Goal: Register for event/course

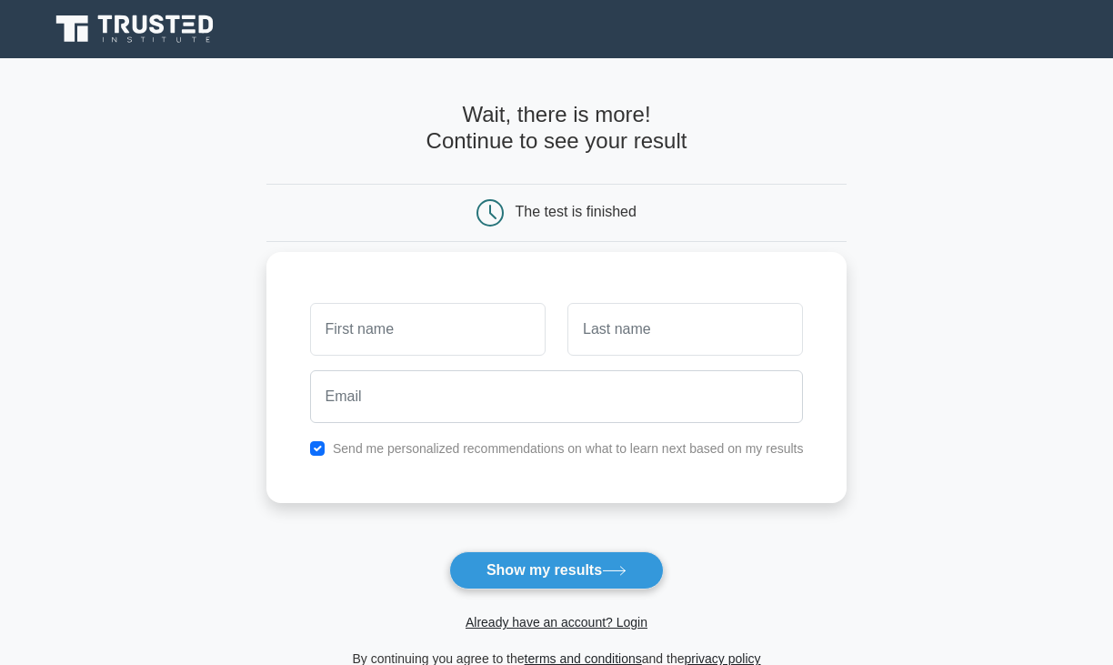
click at [353, 339] on input "text" at bounding box center [427, 329] width 235 height 53
type input "houda"
click at [626, 335] on input "text" at bounding box center [684, 329] width 235 height 53
type input "feki"
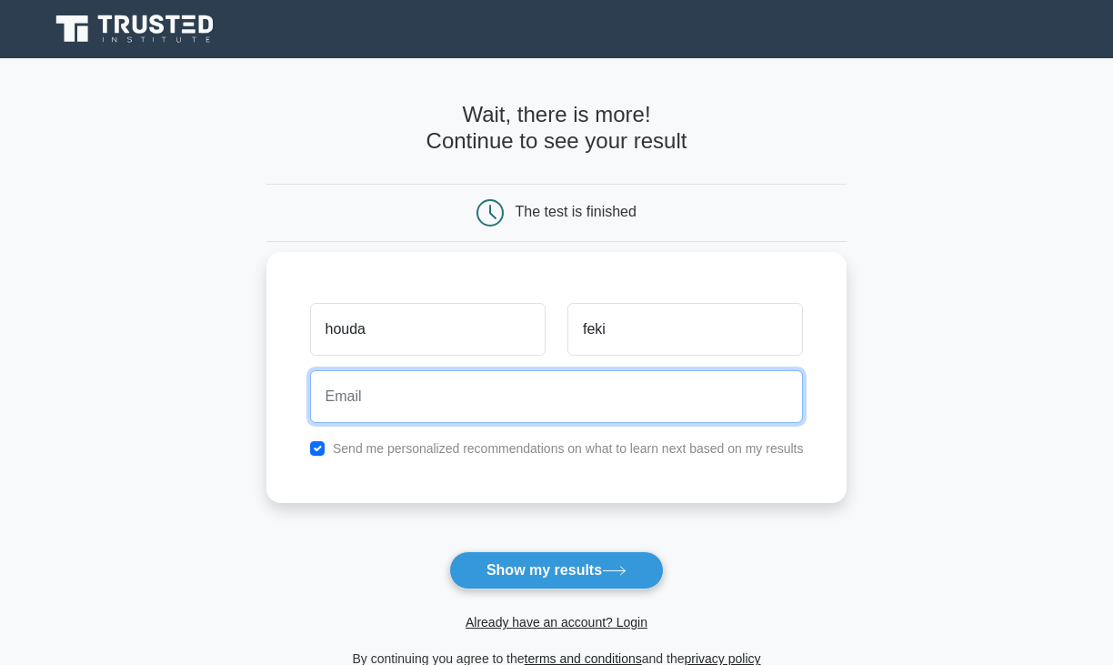
click at [448, 389] on input "email" at bounding box center [557, 396] width 494 height 53
type input "[EMAIL_ADDRESS][DOMAIN_NAME]"
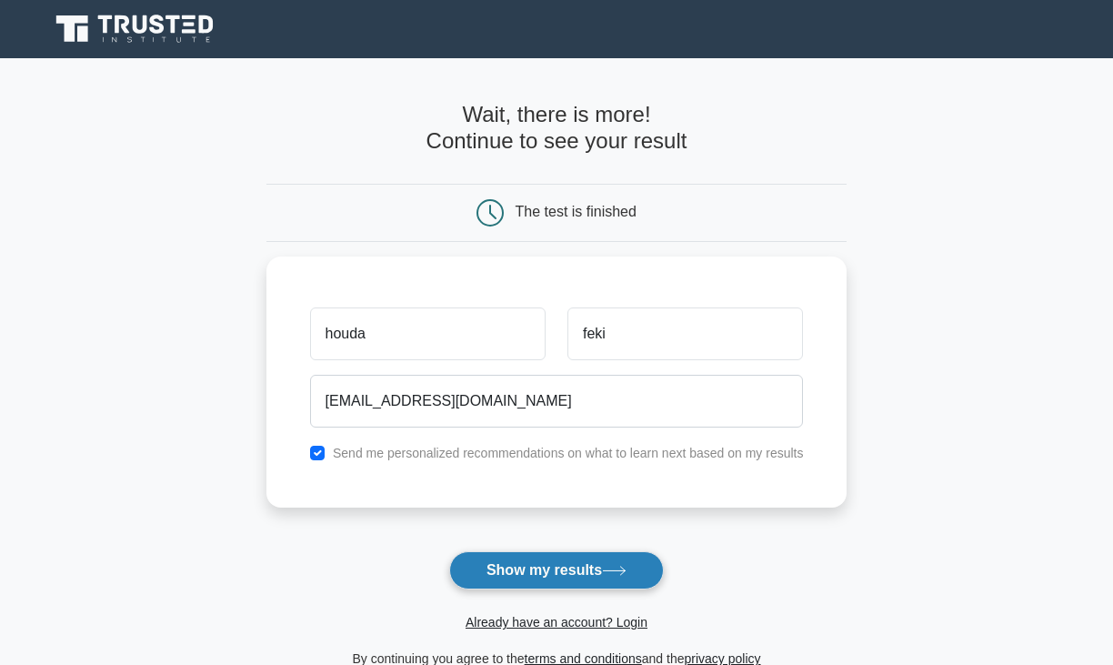
click at [489, 574] on button "Show my results" at bounding box center [556, 570] width 215 height 38
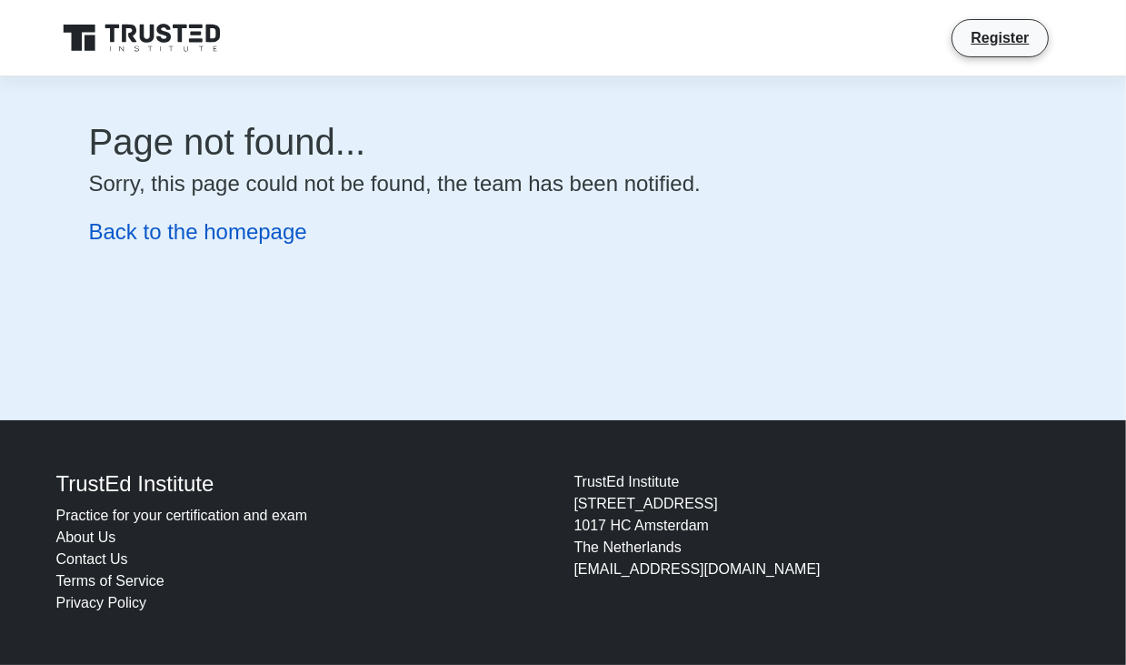
click at [166, 237] on link "Back to the homepage" at bounding box center [198, 231] width 218 height 25
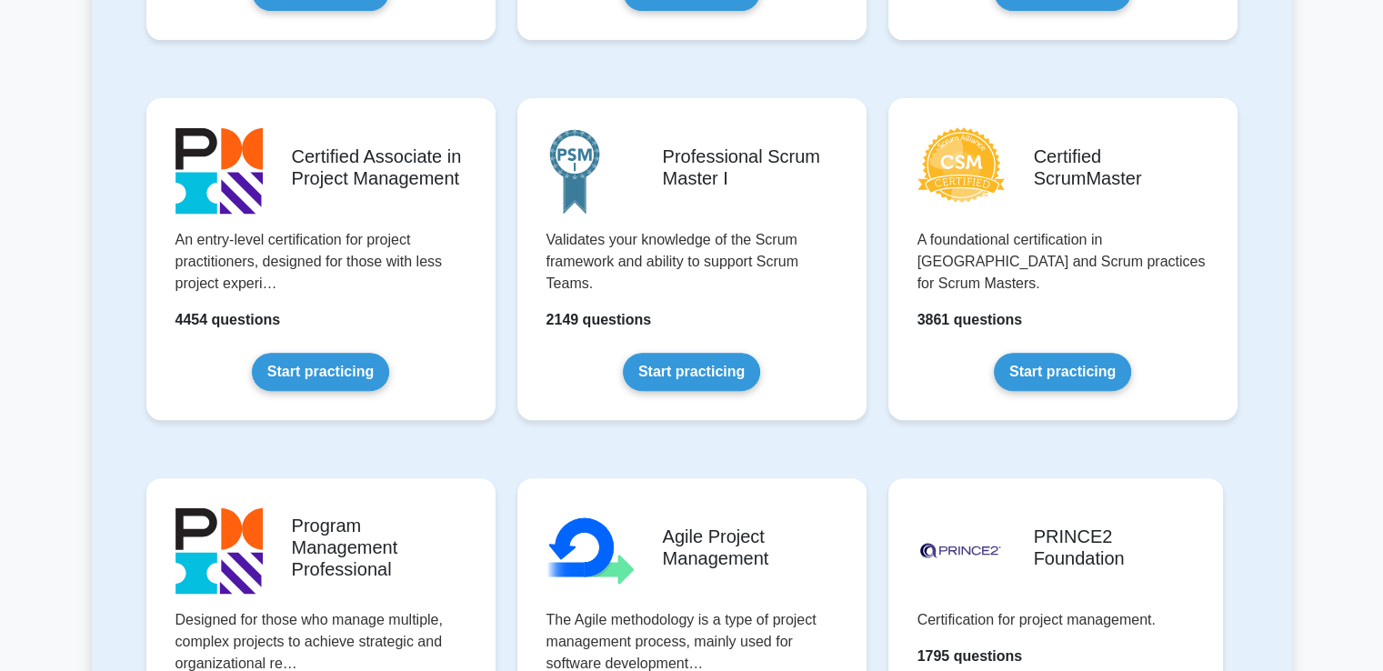
scroll to position [770, 0]
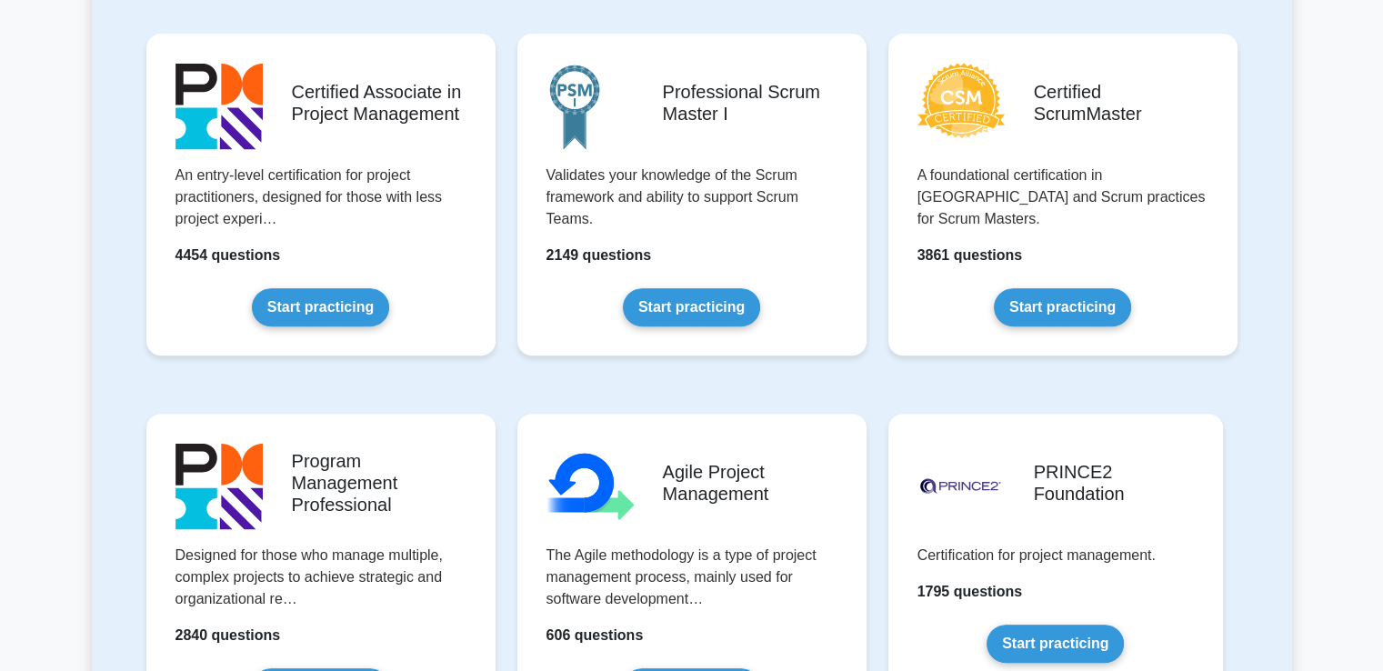
drag, startPoint x: 1389, startPoint y: 59, endPoint x: 1395, endPoint y: 139, distance: 80.3
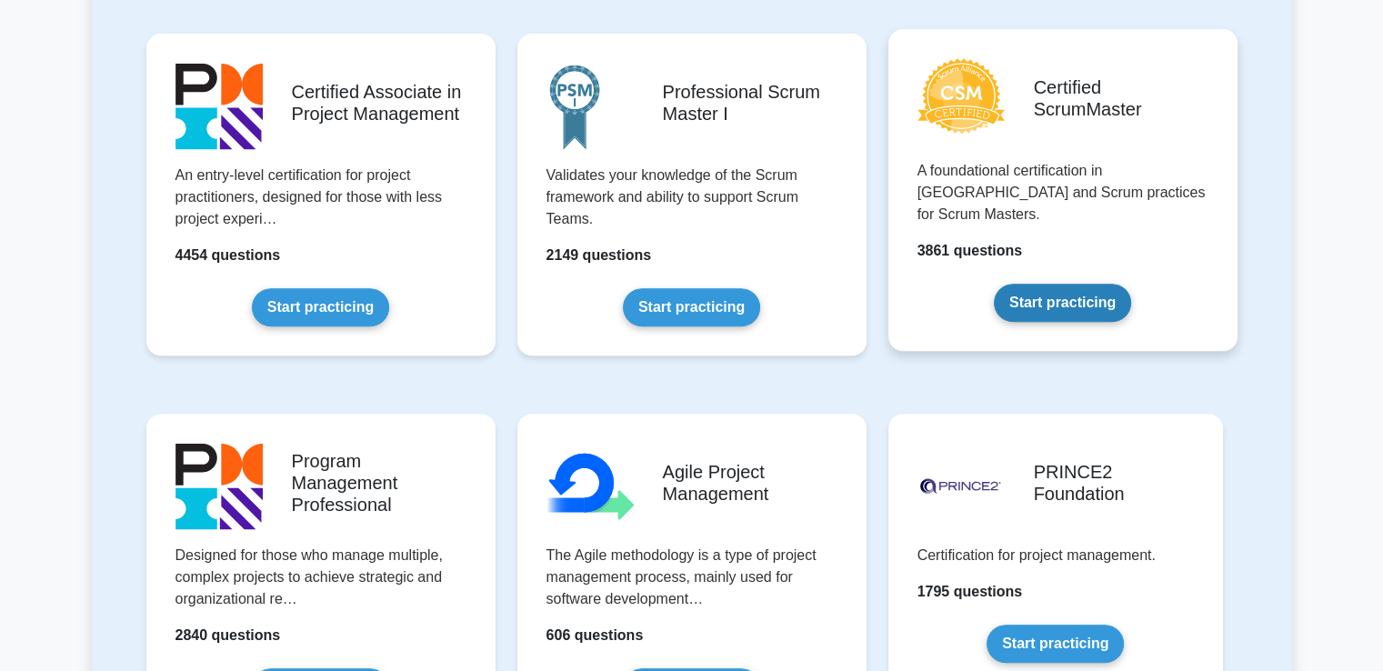
click at [1052, 284] on link "Start practicing" at bounding box center [1062, 303] width 137 height 38
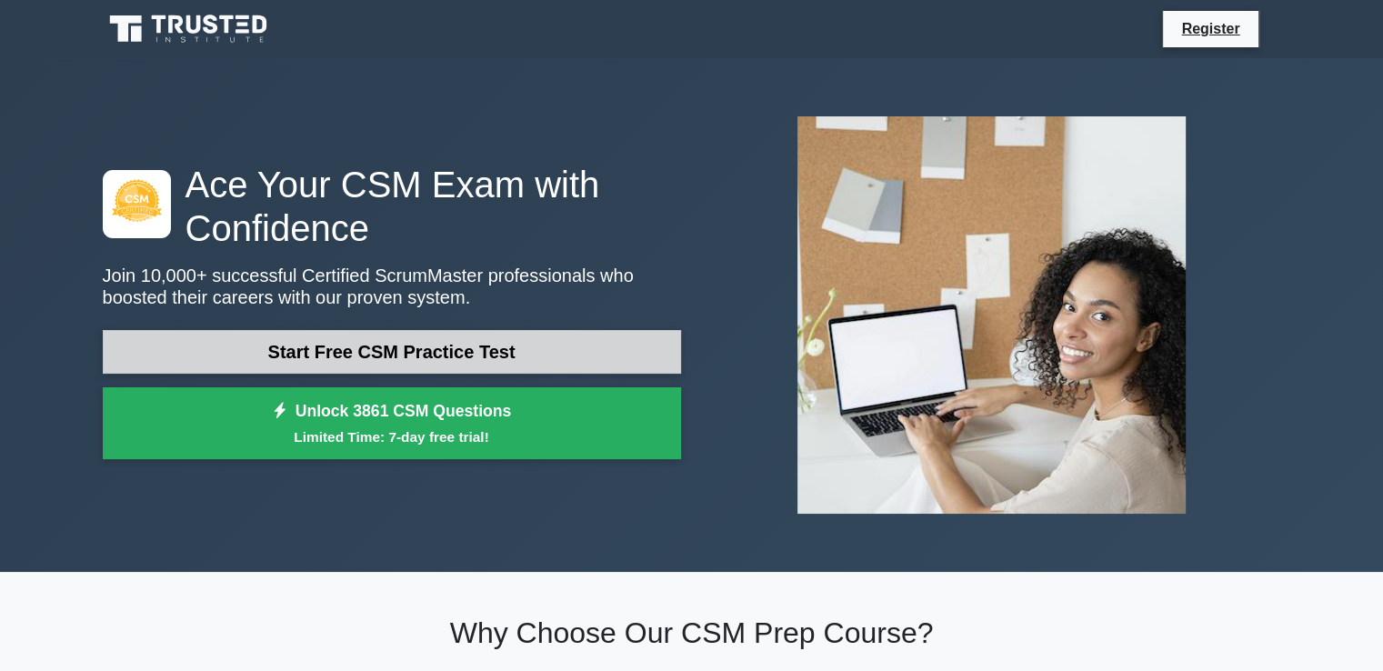
click at [466, 349] on link "Start Free CSM Practice Test" at bounding box center [392, 352] width 578 height 44
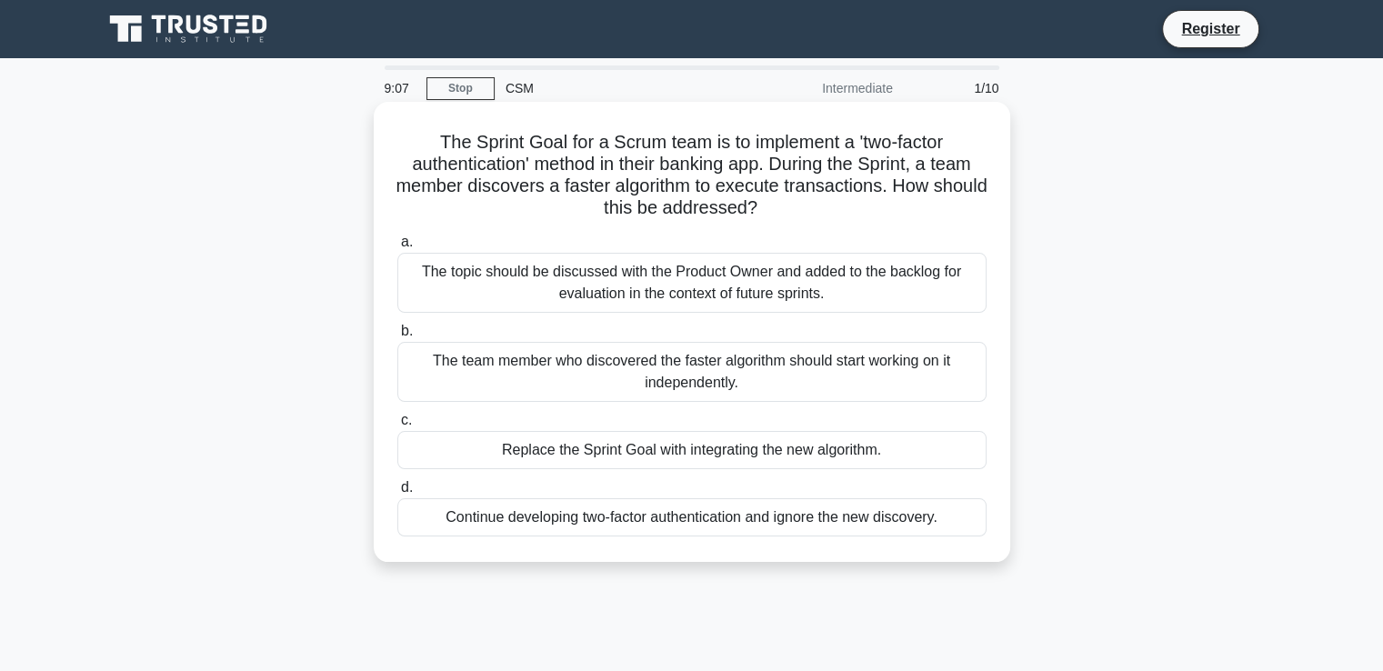
click at [524, 290] on div "The topic should be discussed with the Product Owner and added to the backlog f…" at bounding box center [691, 283] width 589 height 60
click at [397, 248] on input "a. The topic should be discussed with the Product Owner and added to the backlo…" at bounding box center [397, 242] width 0 height 12
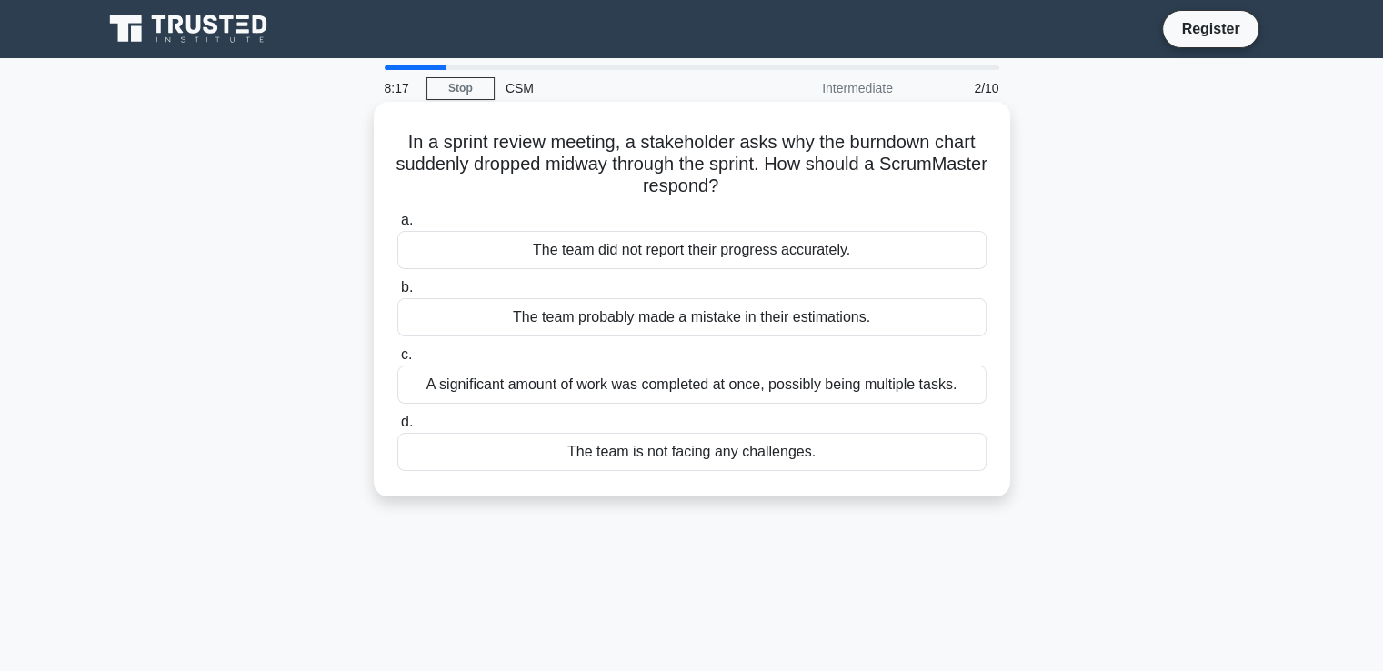
click at [474, 378] on div "A significant amount of work was completed at once, possibly being multiple tas…" at bounding box center [691, 384] width 589 height 38
click at [397, 361] on input "c. A significant amount of work was completed at once, possibly being multiple …" at bounding box center [397, 355] width 0 height 12
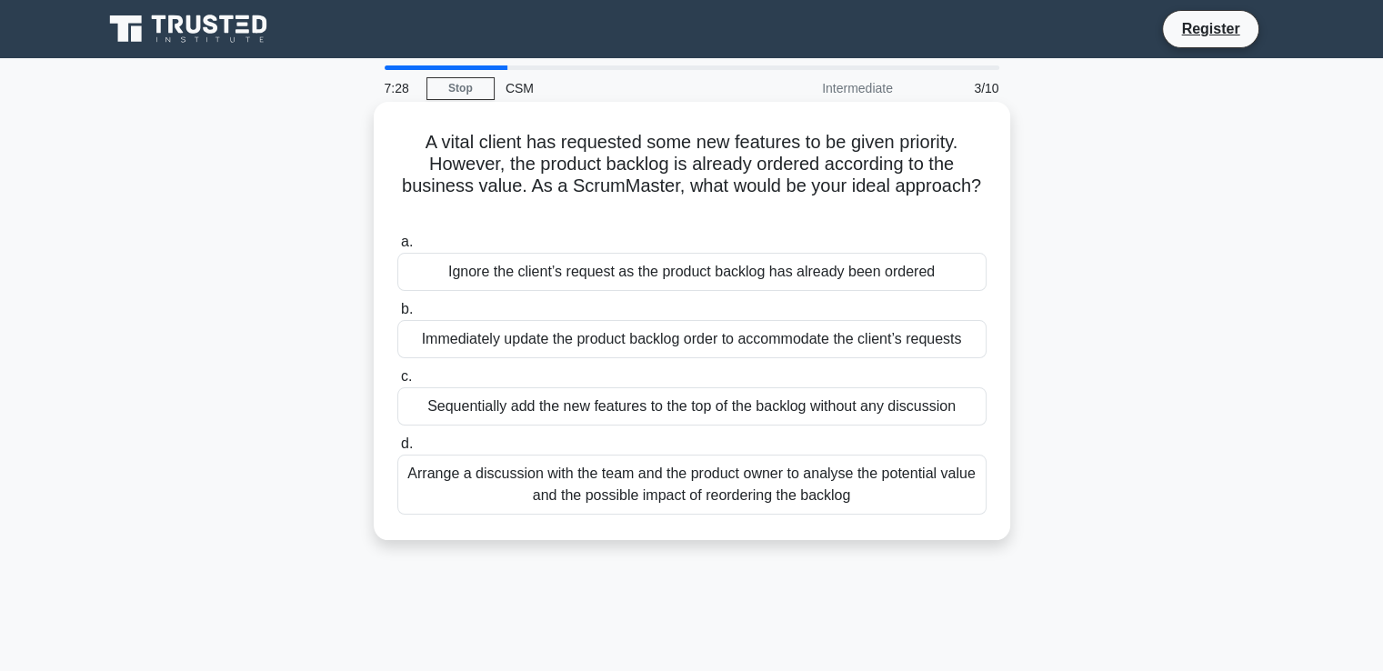
click at [542, 488] on div "Arrange a discussion with the team and the product owner to analyse the potenti…" at bounding box center [691, 485] width 589 height 60
click at [397, 450] on input "d. Arrange a discussion with the team and the product owner to analyse the pote…" at bounding box center [397, 444] width 0 height 12
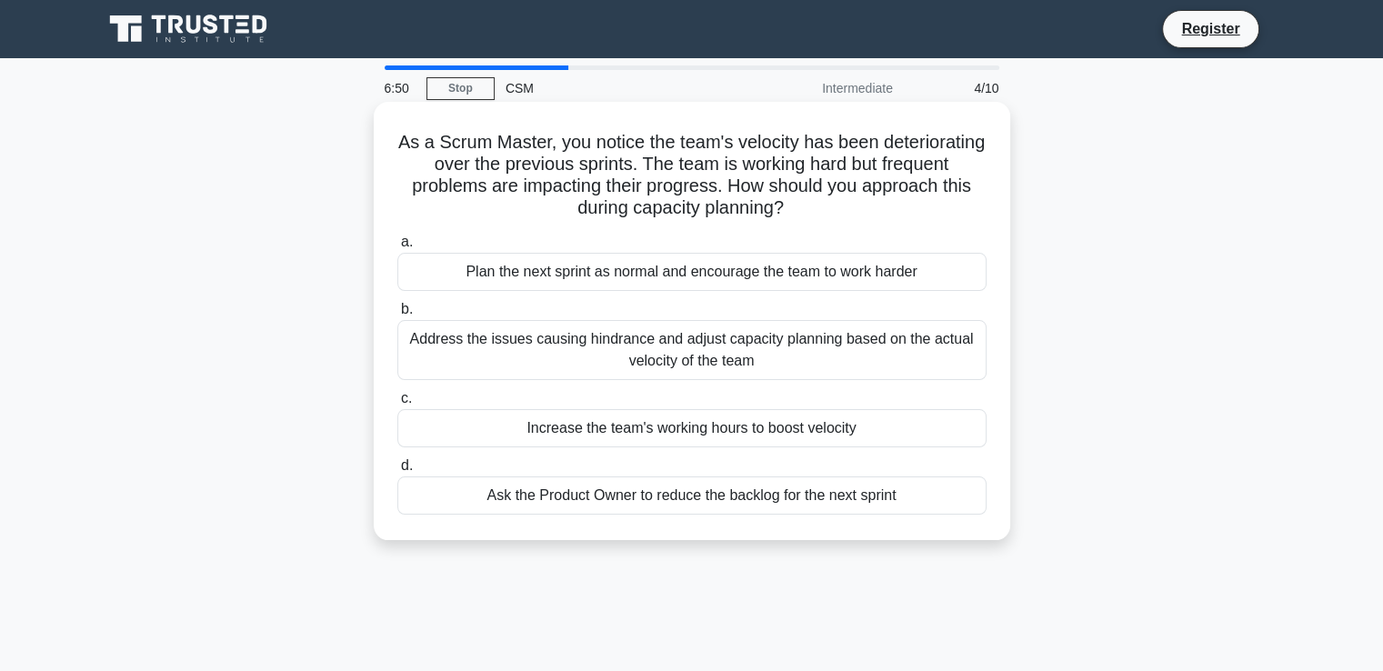
click at [505, 364] on div "Address the issues causing hindrance and adjust capacity planning based on the …" at bounding box center [691, 350] width 589 height 60
click at [397, 315] on input "b. Address the issues causing hindrance and adjust capacity planning based on t…" at bounding box center [397, 310] width 0 height 12
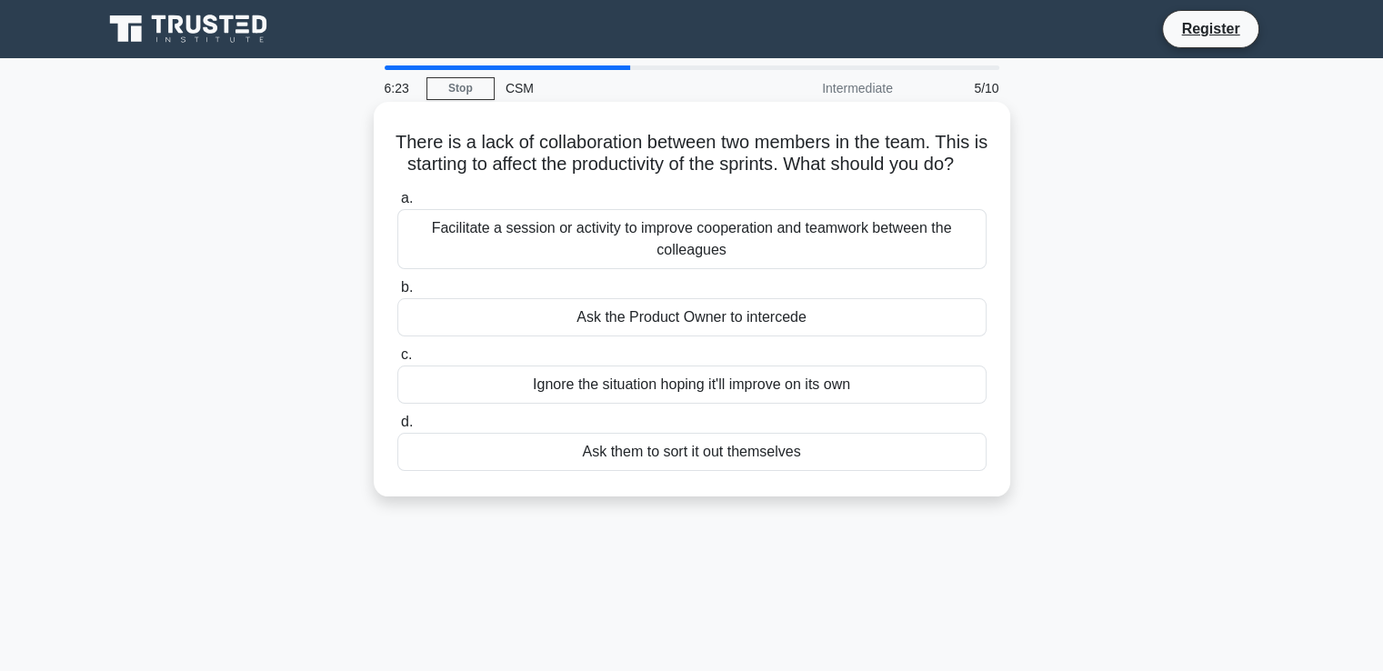
click at [553, 269] on div "Facilitate a session or activity to improve cooperation and teamwork between th…" at bounding box center [691, 239] width 589 height 60
click at [397, 205] on input "a. Facilitate a session or activity to improve cooperation and teamwork between…" at bounding box center [397, 199] width 0 height 12
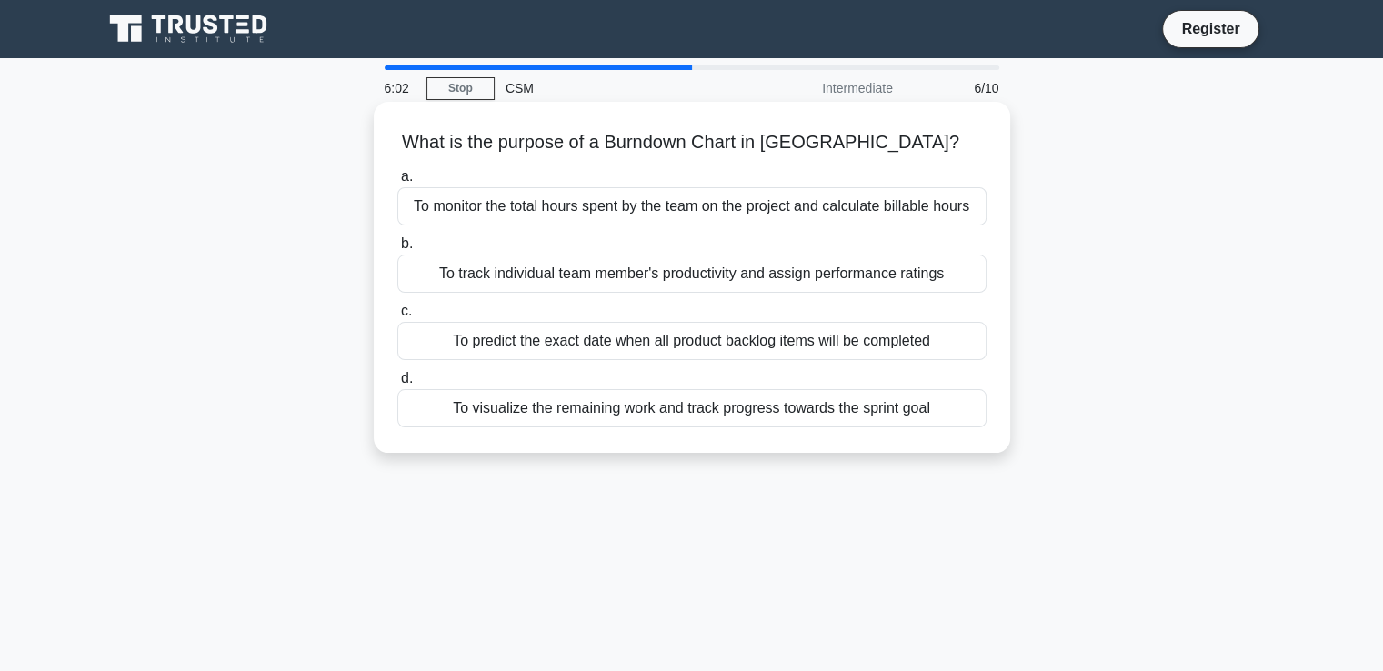
click at [574, 403] on div "To visualize the remaining work and track progress towards the sprint goal" at bounding box center [691, 408] width 589 height 38
click at [397, 385] on input "d. To visualize the remaining work and track progress towards the sprint goal" at bounding box center [397, 379] width 0 height 12
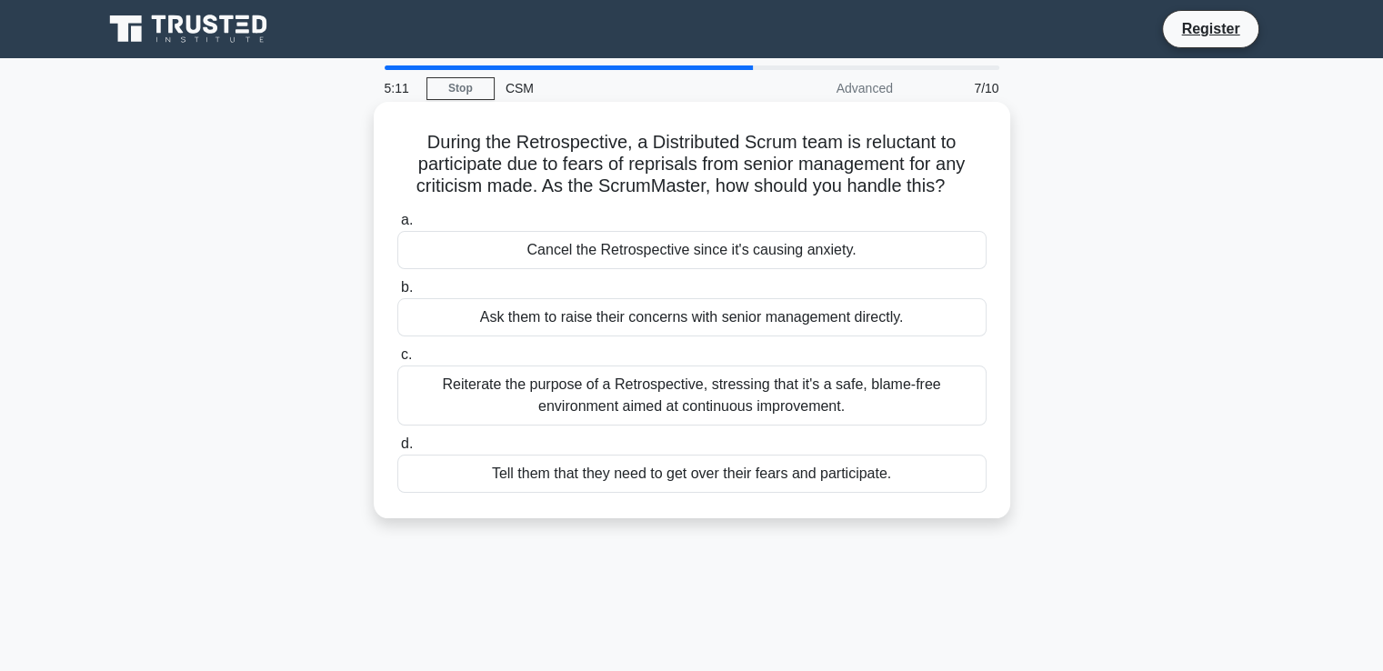
click at [575, 397] on div "Reiterate the purpose of a Retrospective, stressing that it's a safe, blame-fre…" at bounding box center [691, 395] width 589 height 60
click at [397, 361] on input "c. Reiterate the purpose of a Retrospective, stressing that it's a safe, blame-…" at bounding box center [397, 355] width 0 height 12
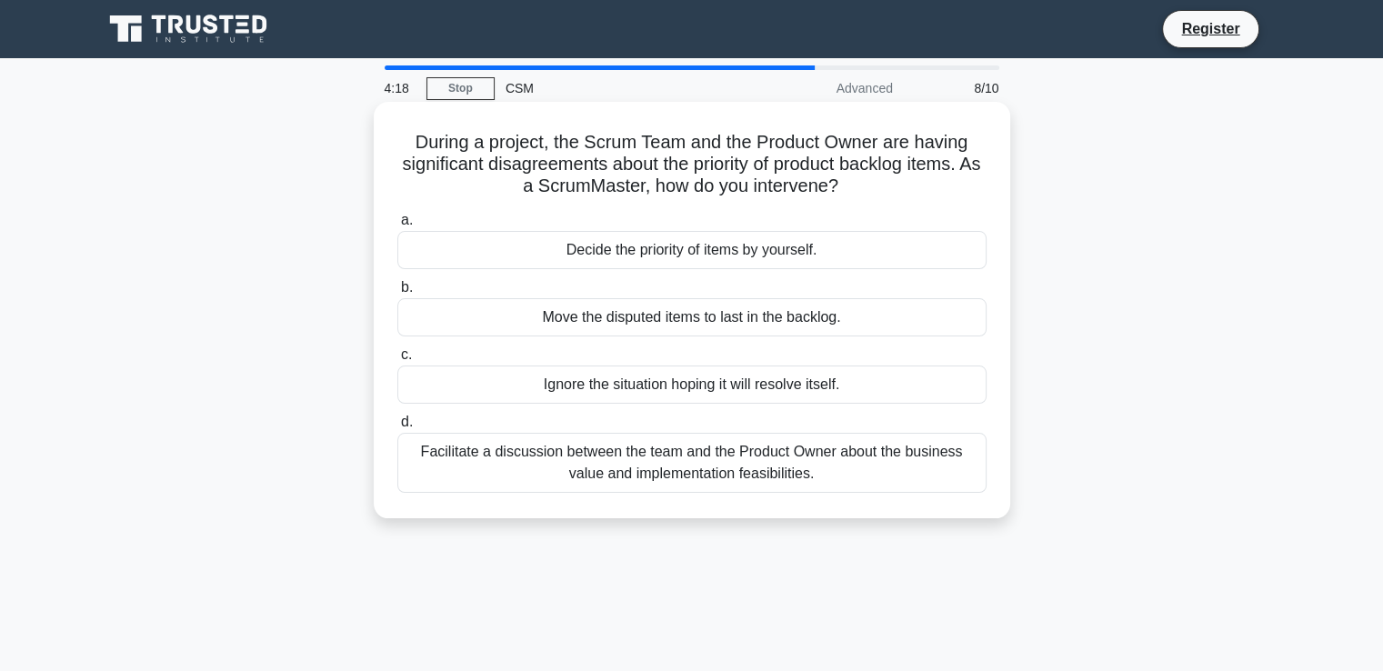
click at [572, 460] on div "Facilitate a discussion between the team and the Product Owner about the busine…" at bounding box center [691, 463] width 589 height 60
click at [397, 428] on input "d. Facilitate a discussion between the team and the Product Owner about the bus…" at bounding box center [397, 422] width 0 height 12
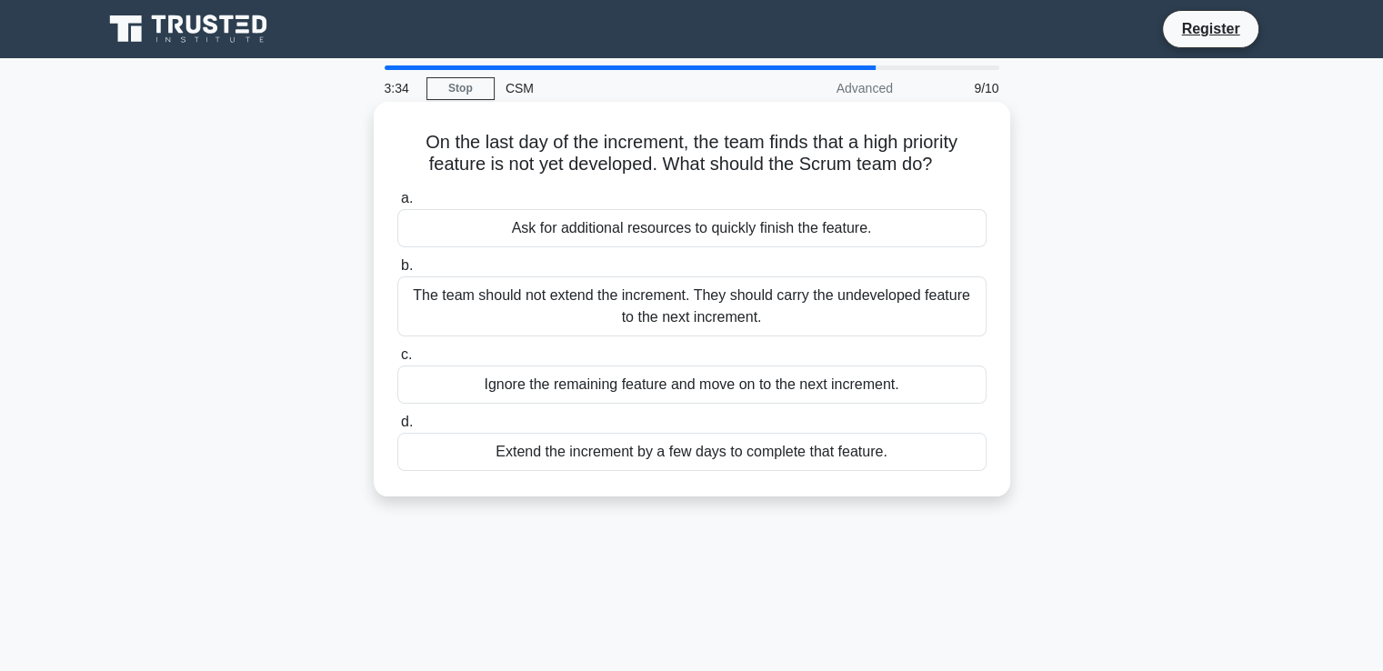
click at [599, 315] on div "The team should not extend the increment. They should carry the undeveloped fea…" at bounding box center [691, 306] width 589 height 60
click at [397, 272] on input "b. The team should not extend the increment. They should carry the undeveloped …" at bounding box center [397, 266] width 0 height 12
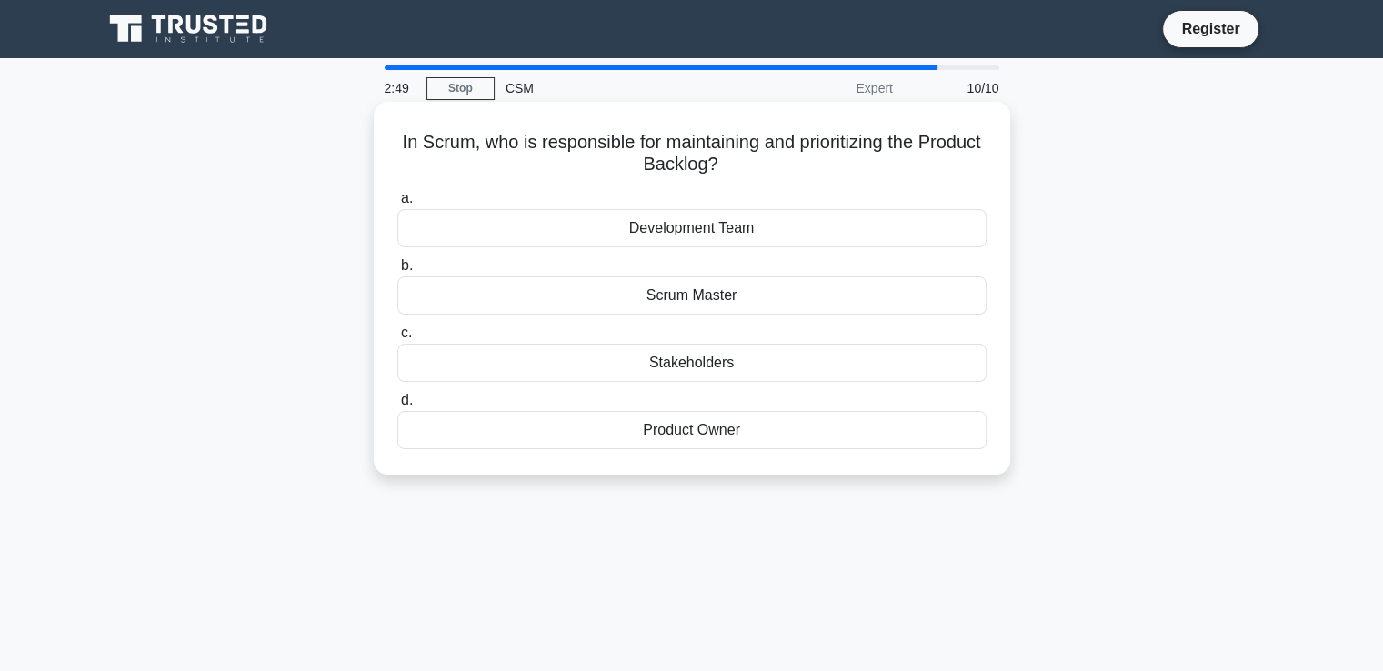
click at [711, 441] on div "Product Owner" at bounding box center [691, 430] width 589 height 38
click at [397, 406] on input "d. Product Owner" at bounding box center [397, 401] width 0 height 12
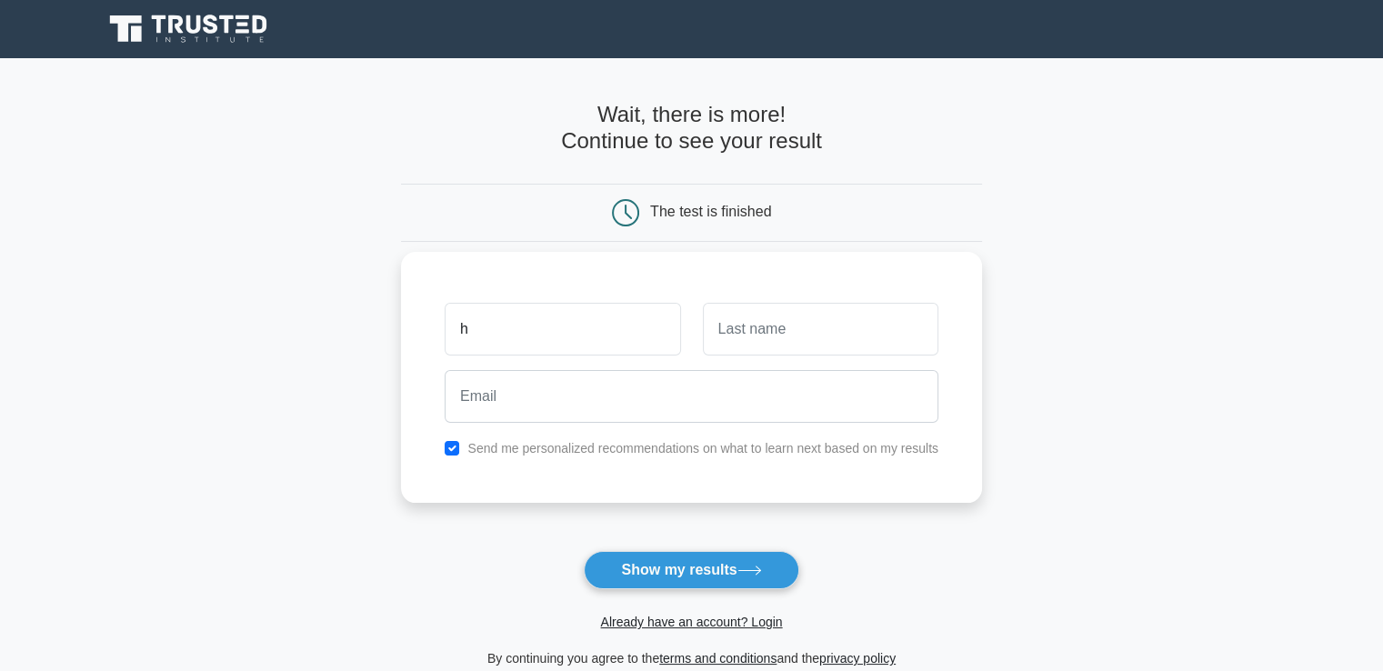
type input "houda"
click at [793, 339] on input "text" at bounding box center [820, 329] width 235 height 53
type input "feki"
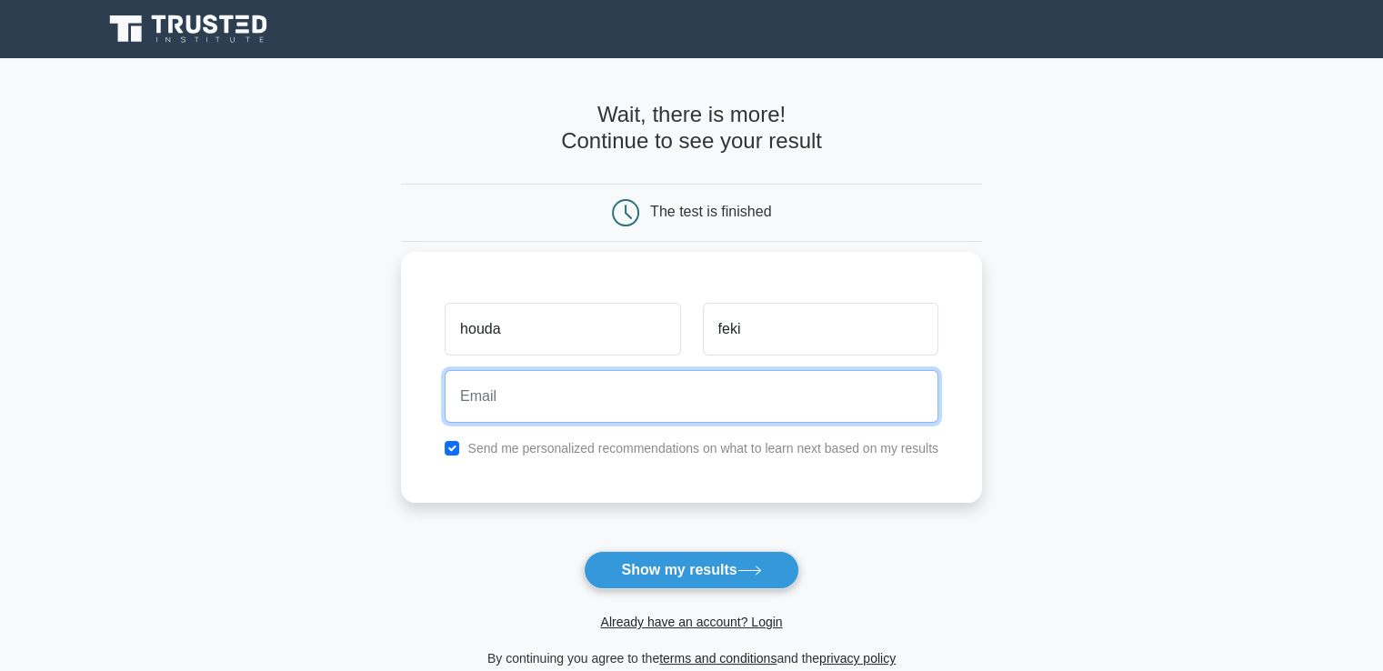
click at [685, 401] on input "email" at bounding box center [692, 396] width 494 height 53
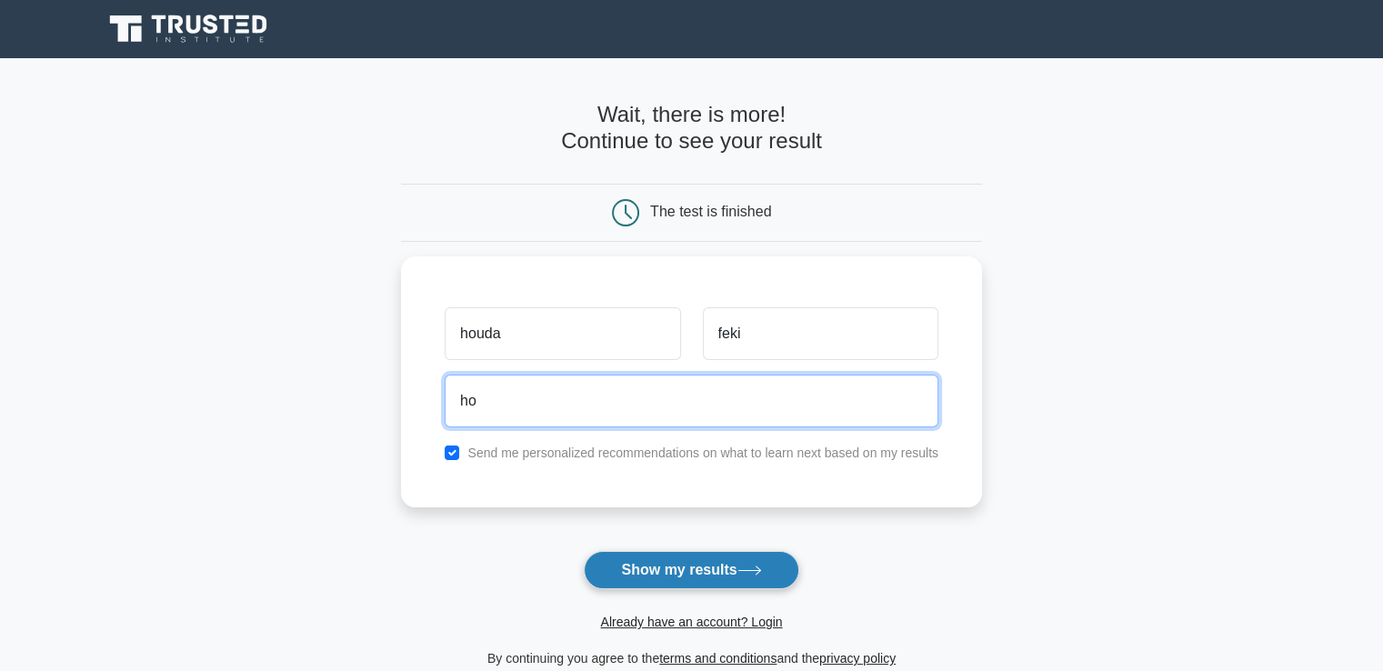
type input "h"
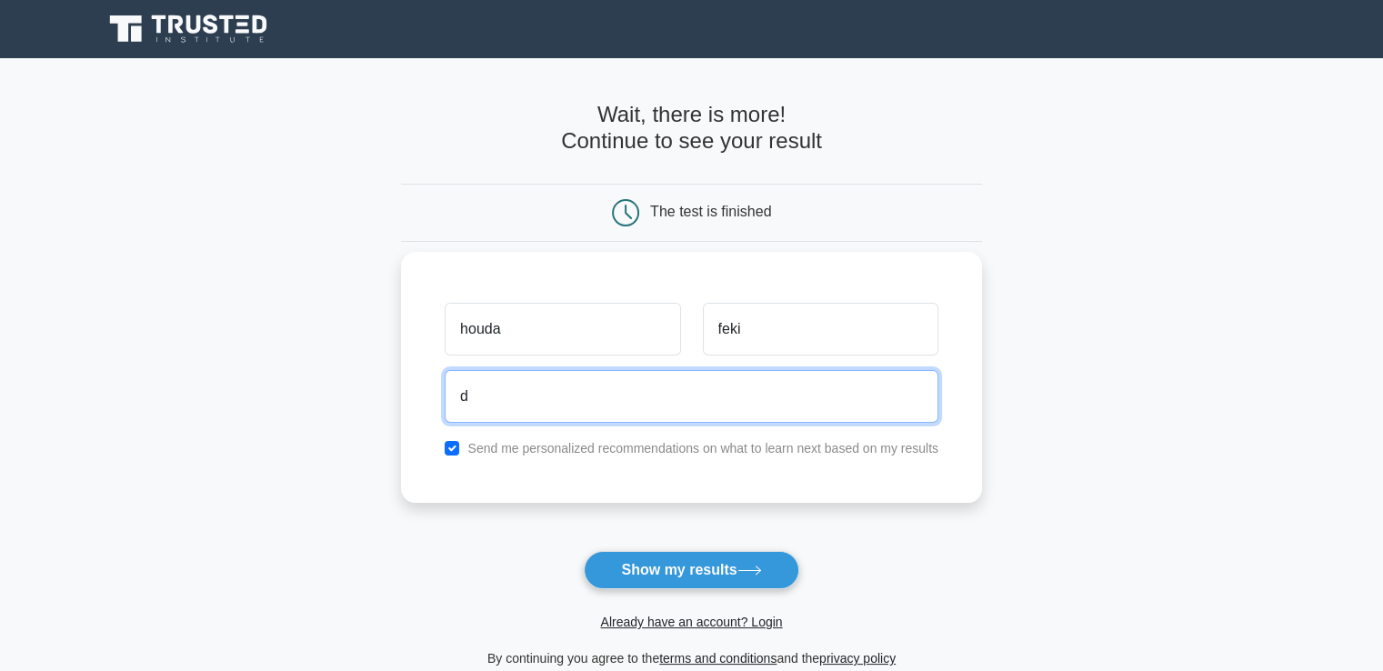
type input "doutlili@gmail.com"
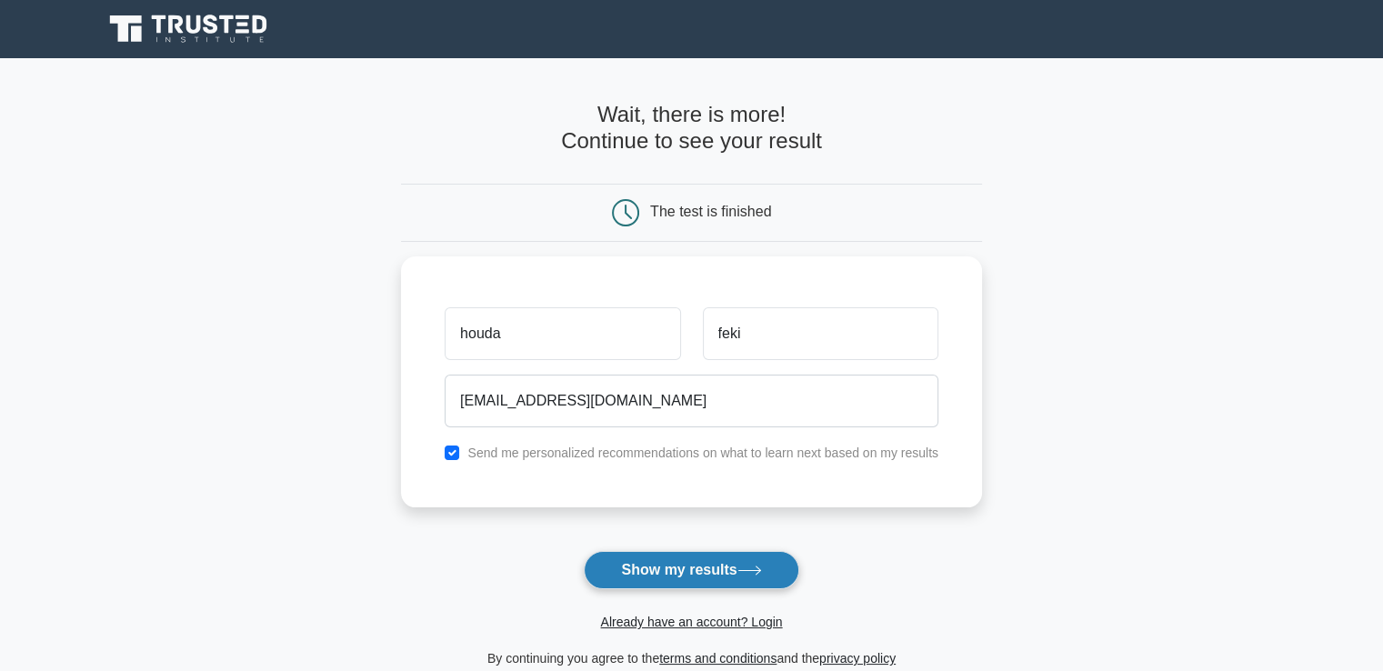
click at [665, 565] on button "Show my results" at bounding box center [691, 570] width 215 height 38
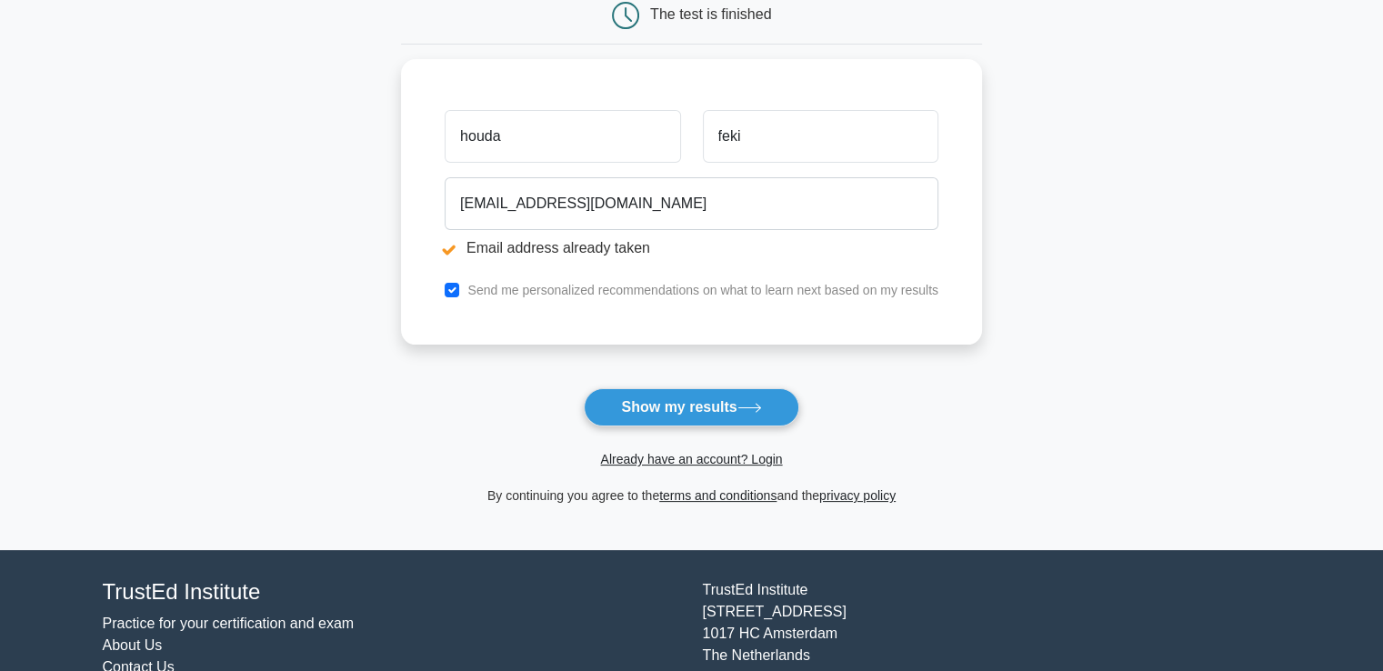
scroll to position [273, 0]
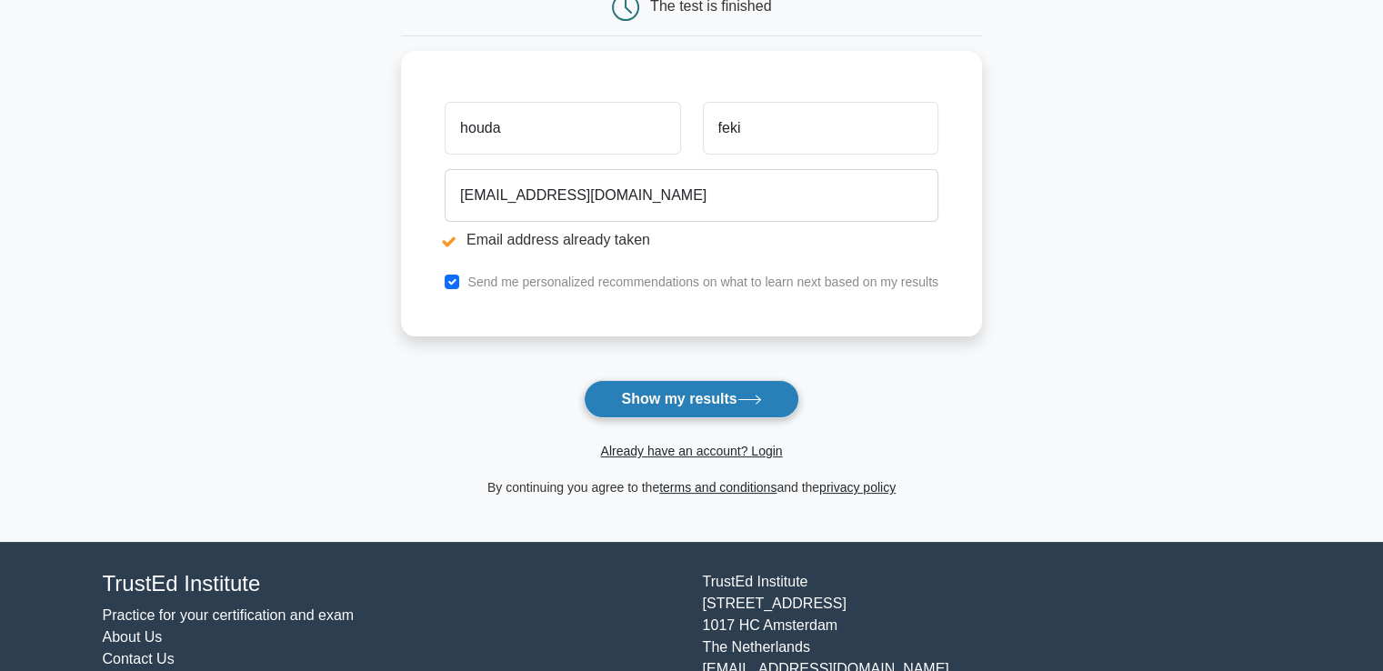
click at [727, 394] on button "Show my results" at bounding box center [691, 399] width 215 height 38
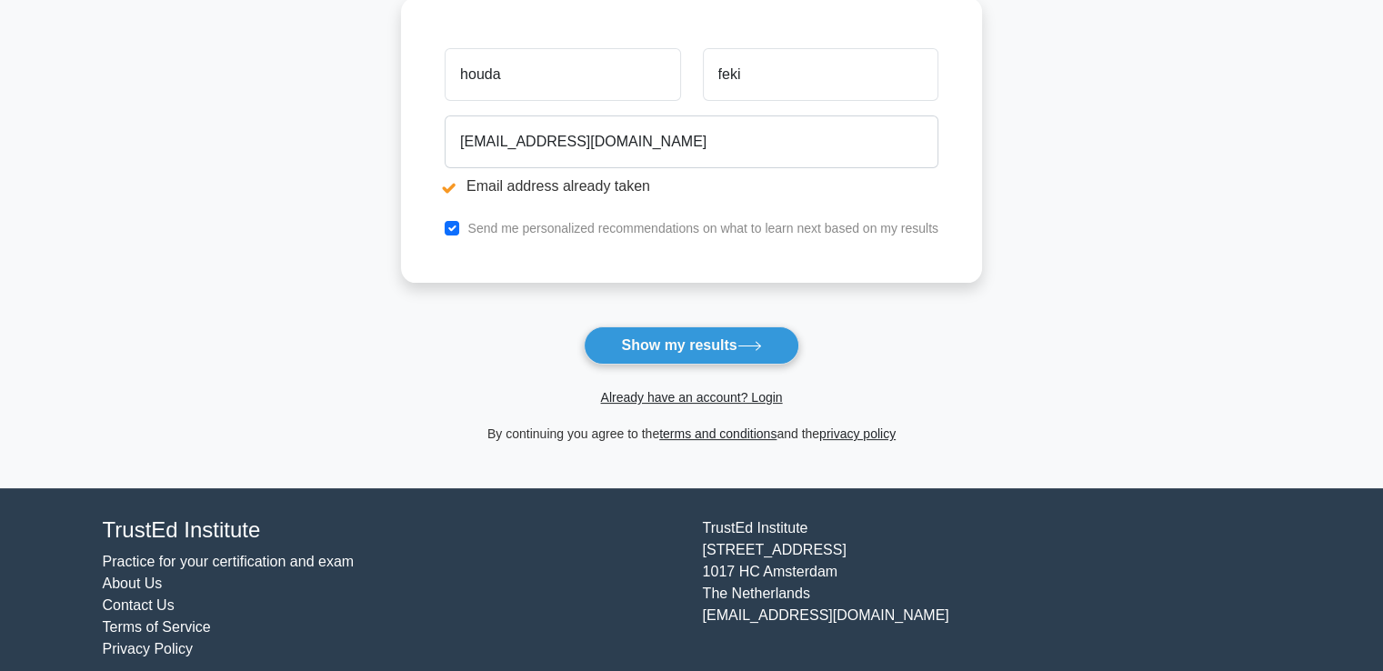
scroll to position [344, 0]
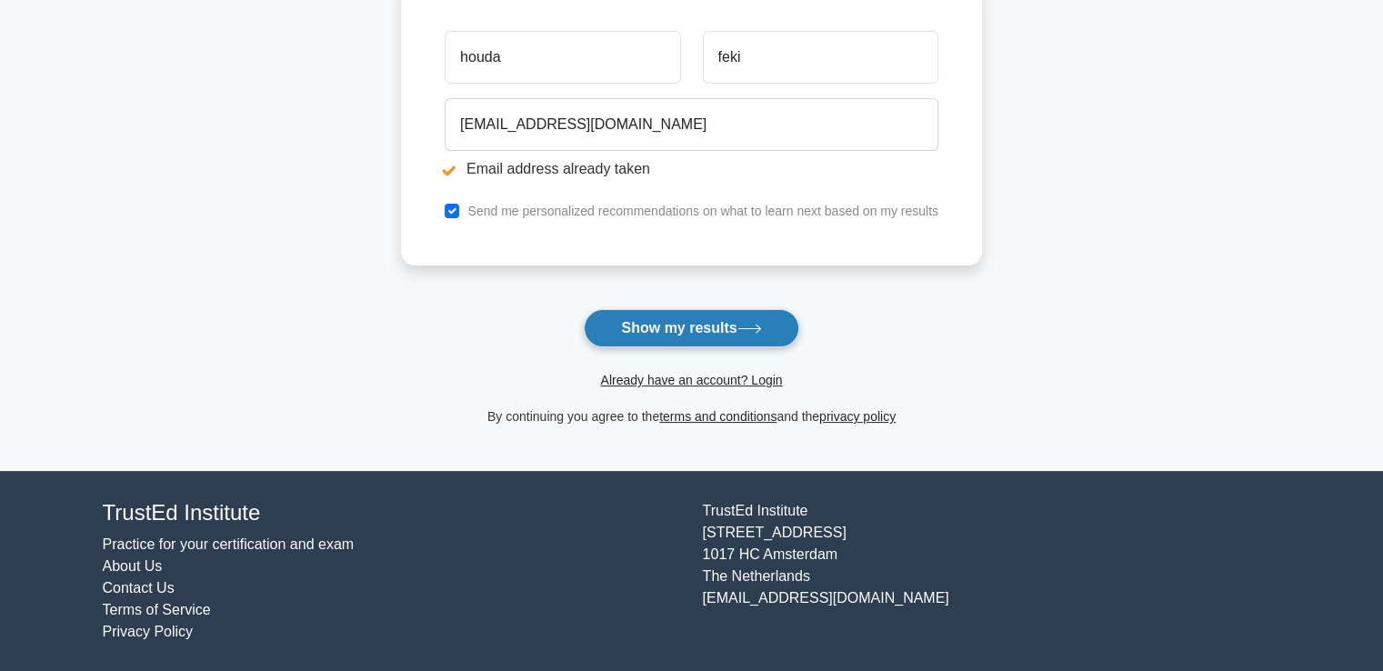
click at [724, 327] on button "Show my results" at bounding box center [691, 328] width 215 height 38
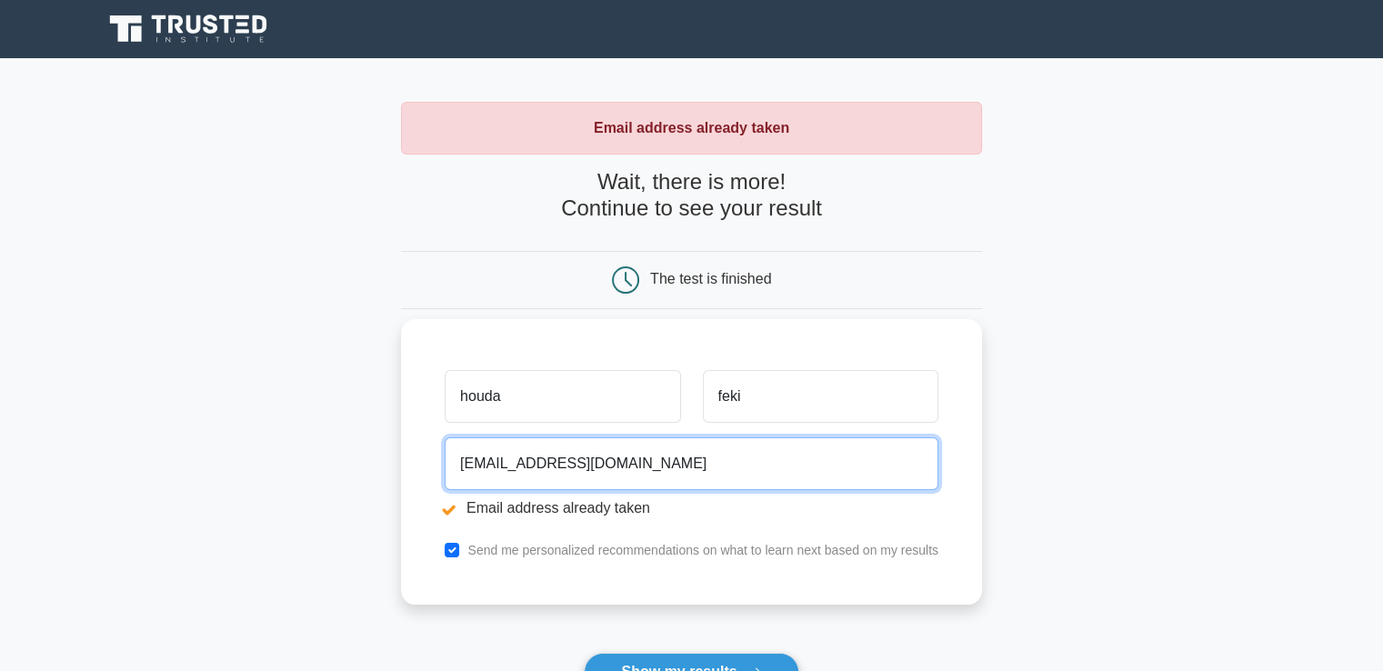
click at [557, 476] on input "doutlili@gmail.com" at bounding box center [692, 463] width 494 height 53
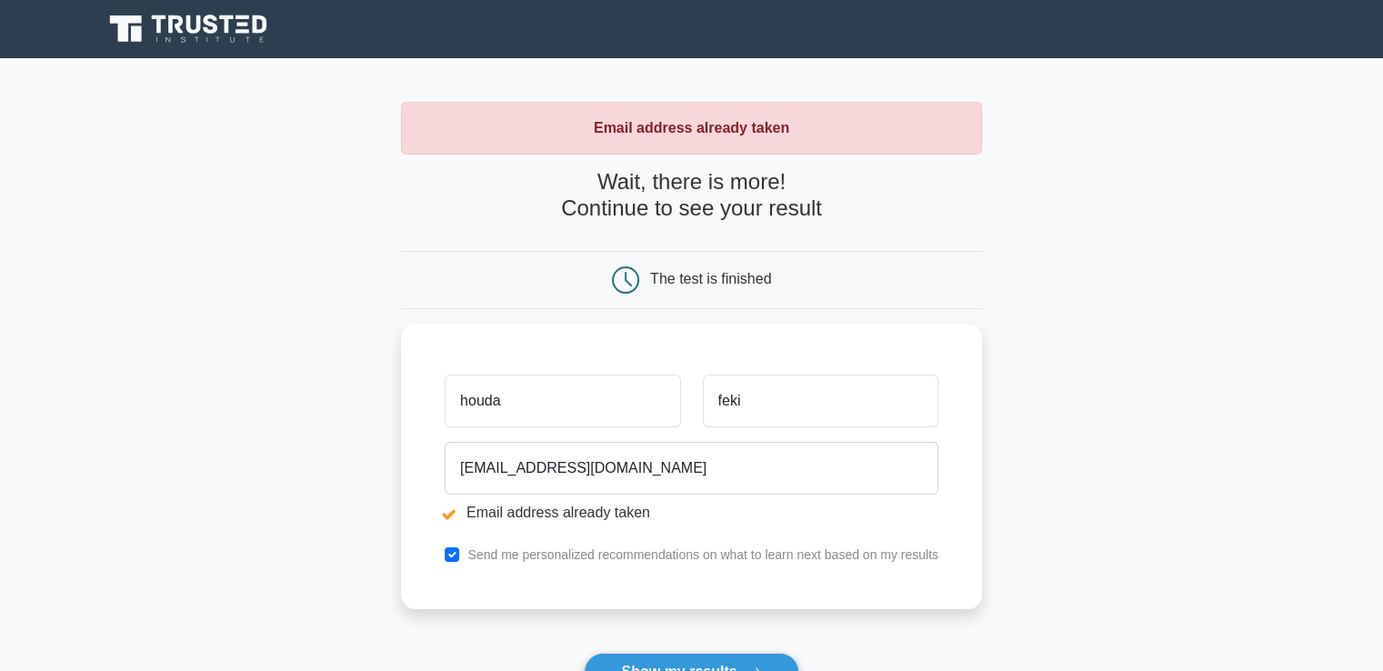
click at [729, 138] on div "Email address already taken" at bounding box center [691, 128] width 581 height 53
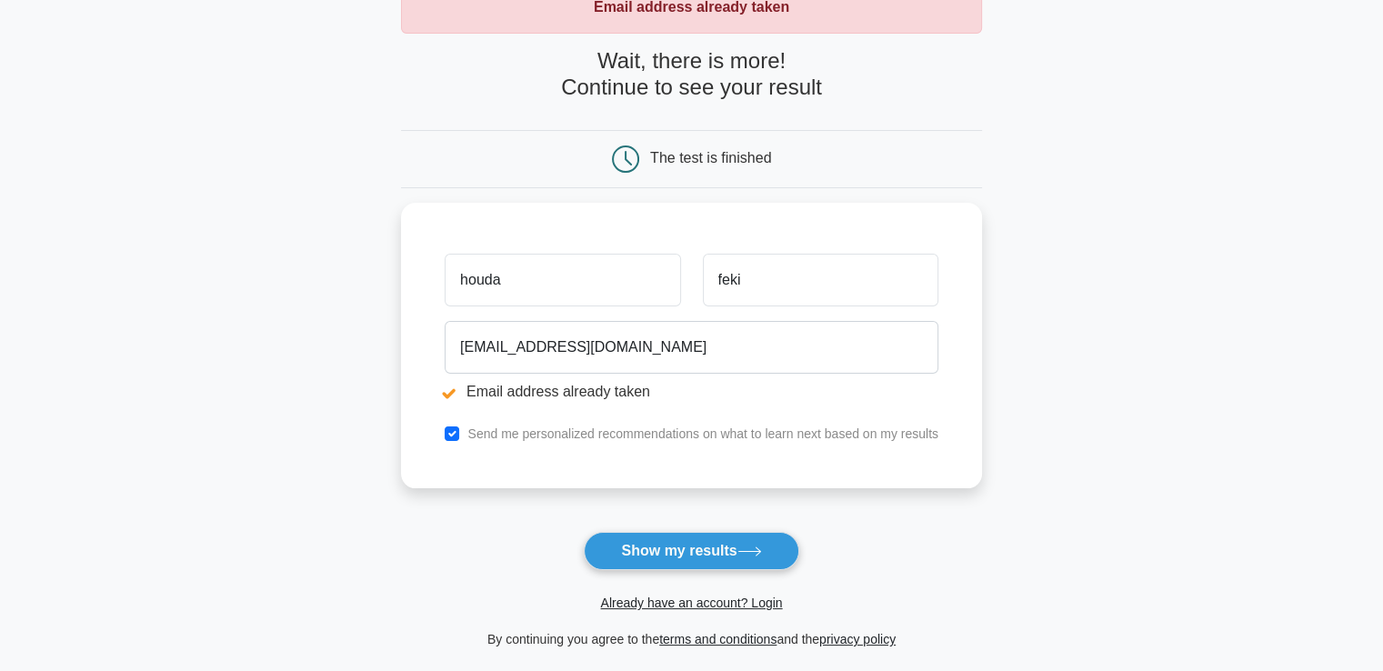
scroll to position [125, 0]
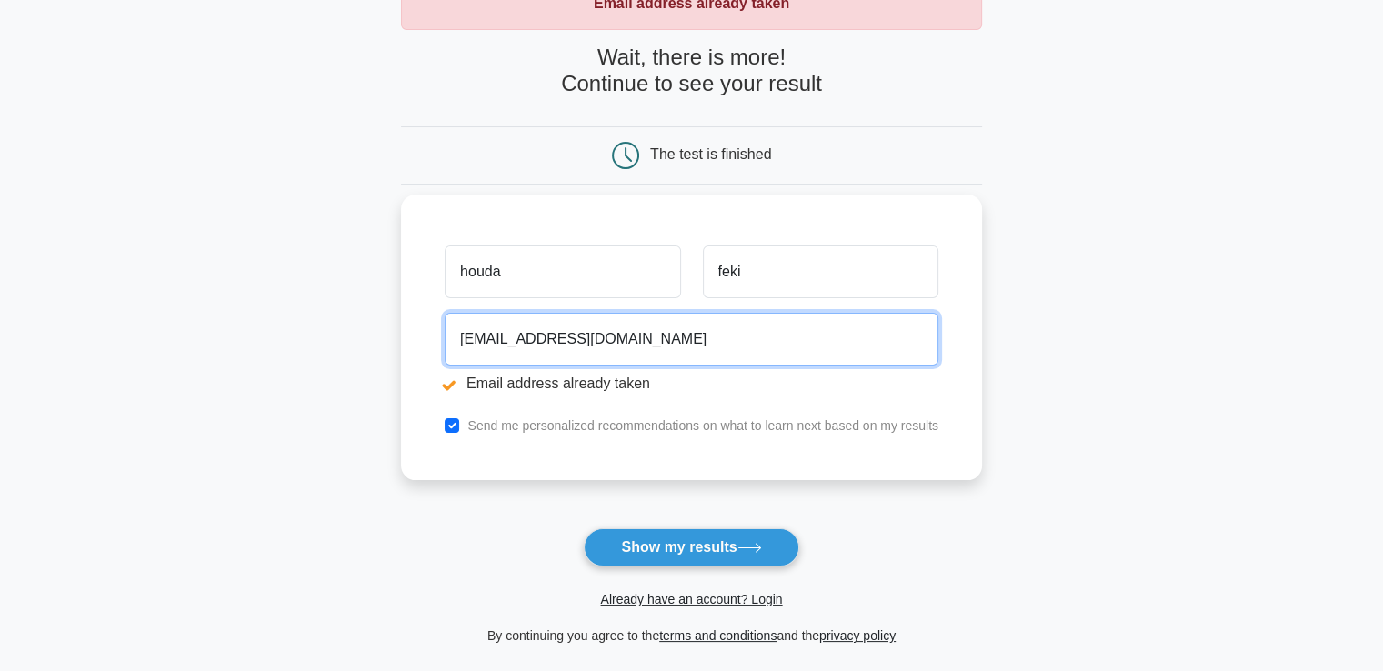
click at [639, 337] on input "doutlili@gmail.com" at bounding box center [692, 339] width 494 height 53
type input "d"
type input "houda_69@yahoo.com"
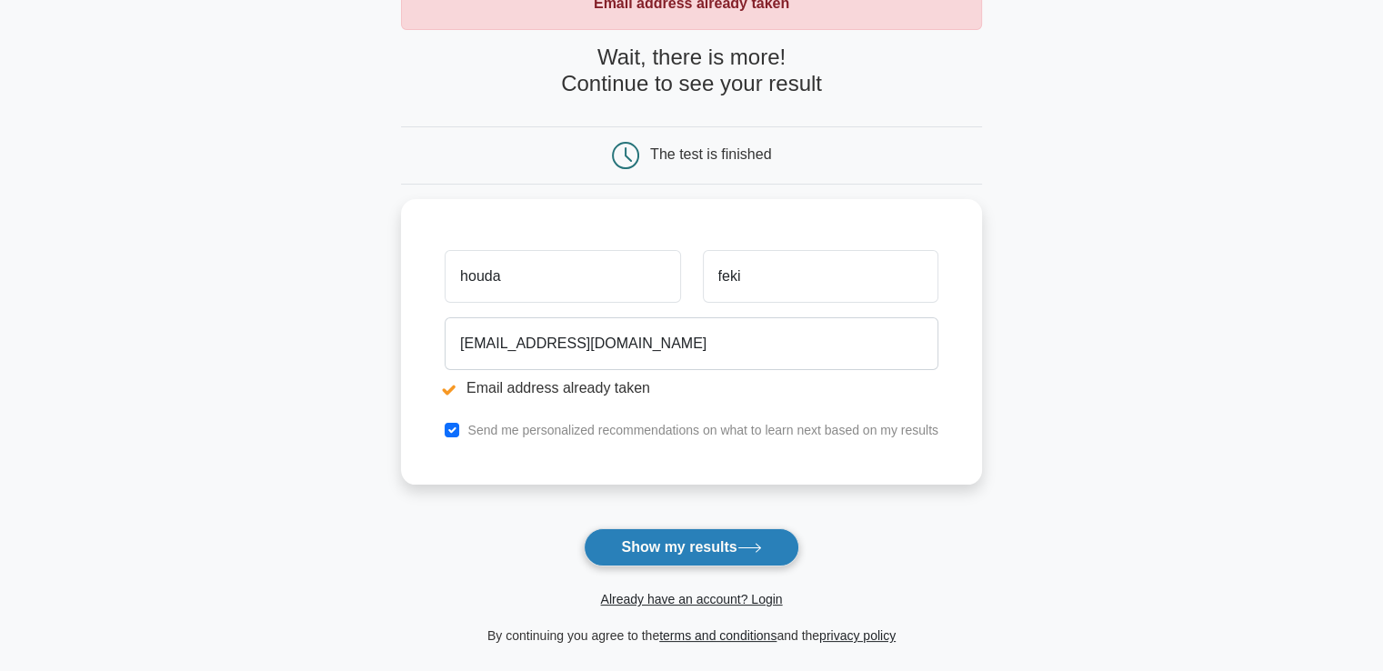
click at [615, 540] on button "Show my results" at bounding box center [691, 547] width 215 height 38
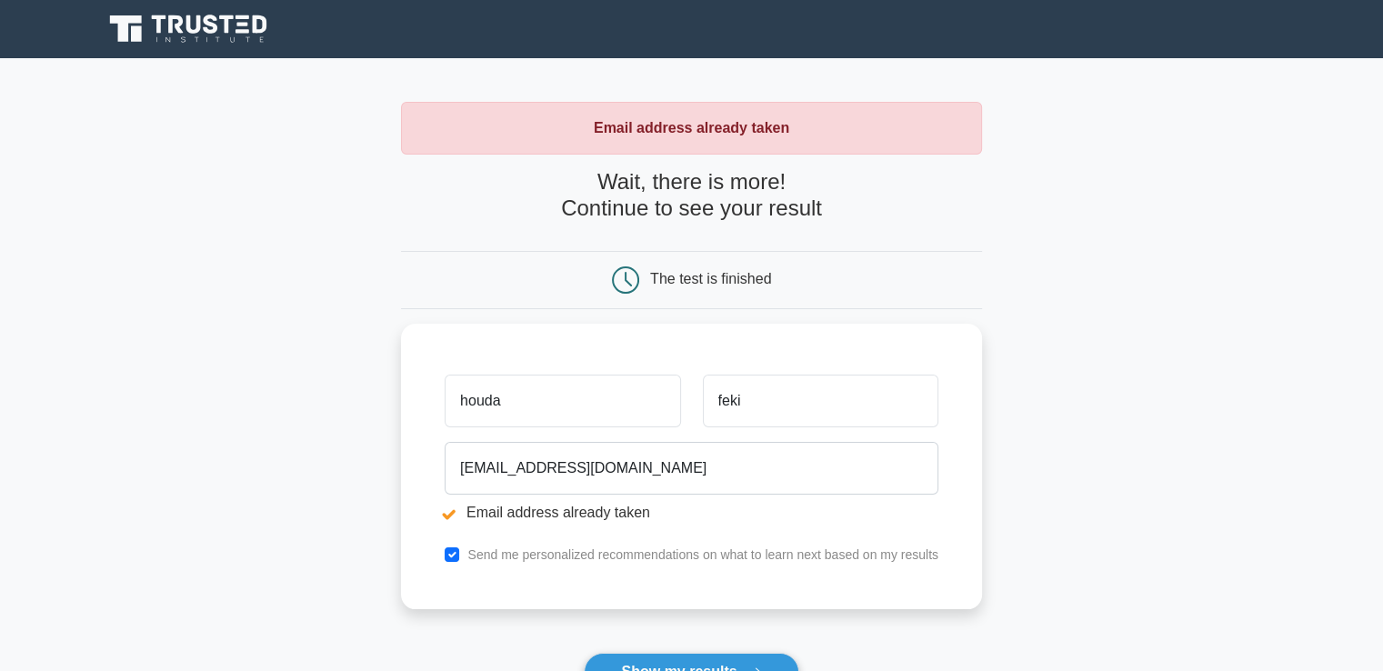
click at [1195, 289] on main "Email address already taken Wait, there is more! Continue to see your result Th…" at bounding box center [691, 436] width 1383 height 756
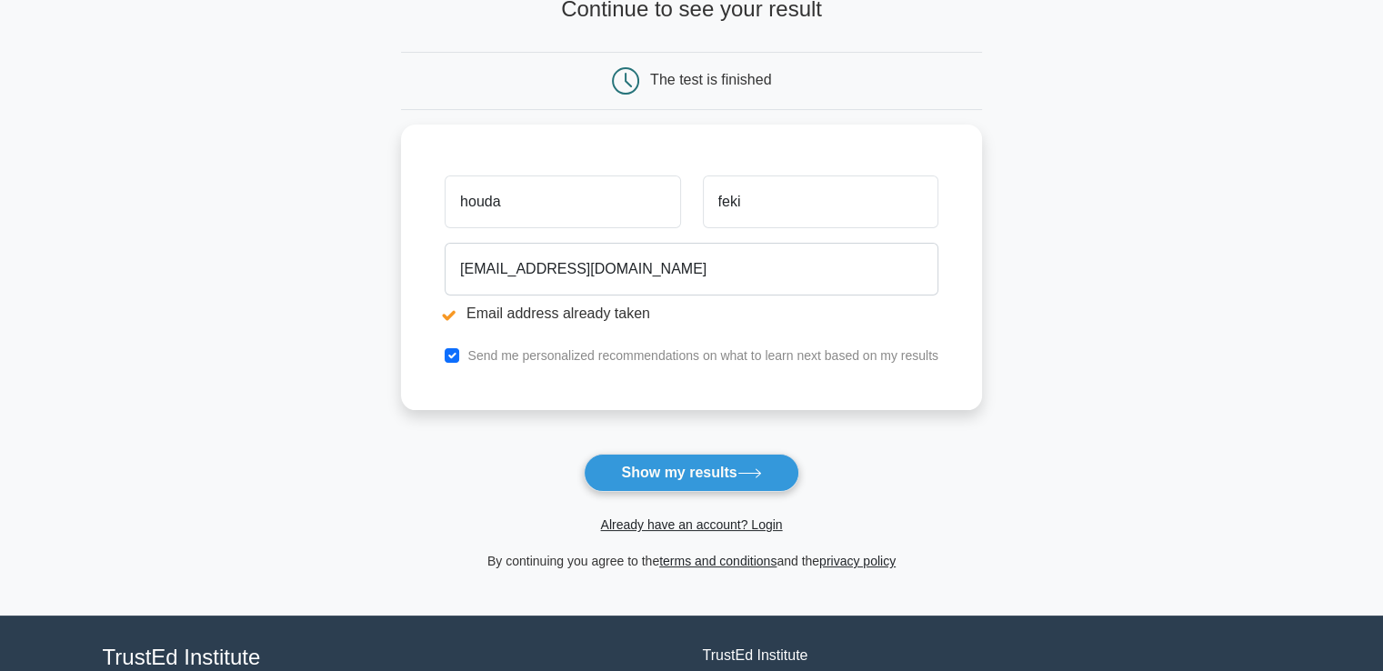
scroll to position [344, 0]
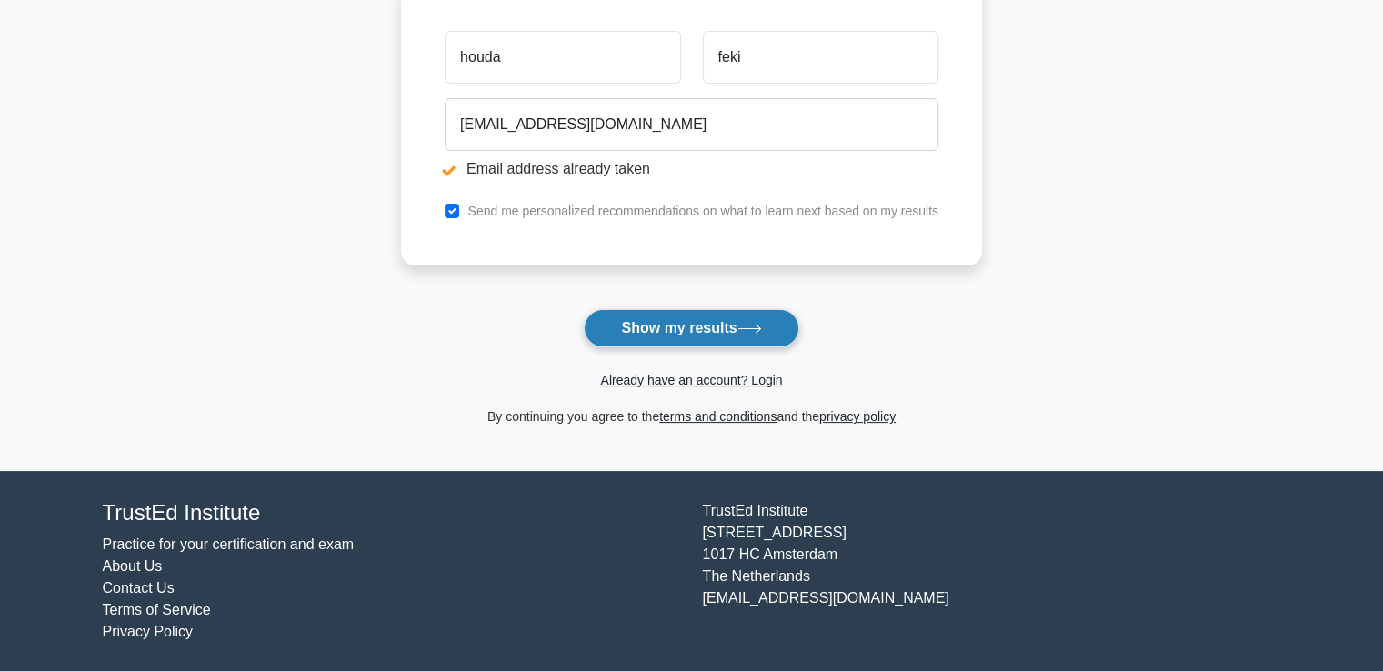
click at [762, 327] on icon at bounding box center [749, 329] width 25 height 10
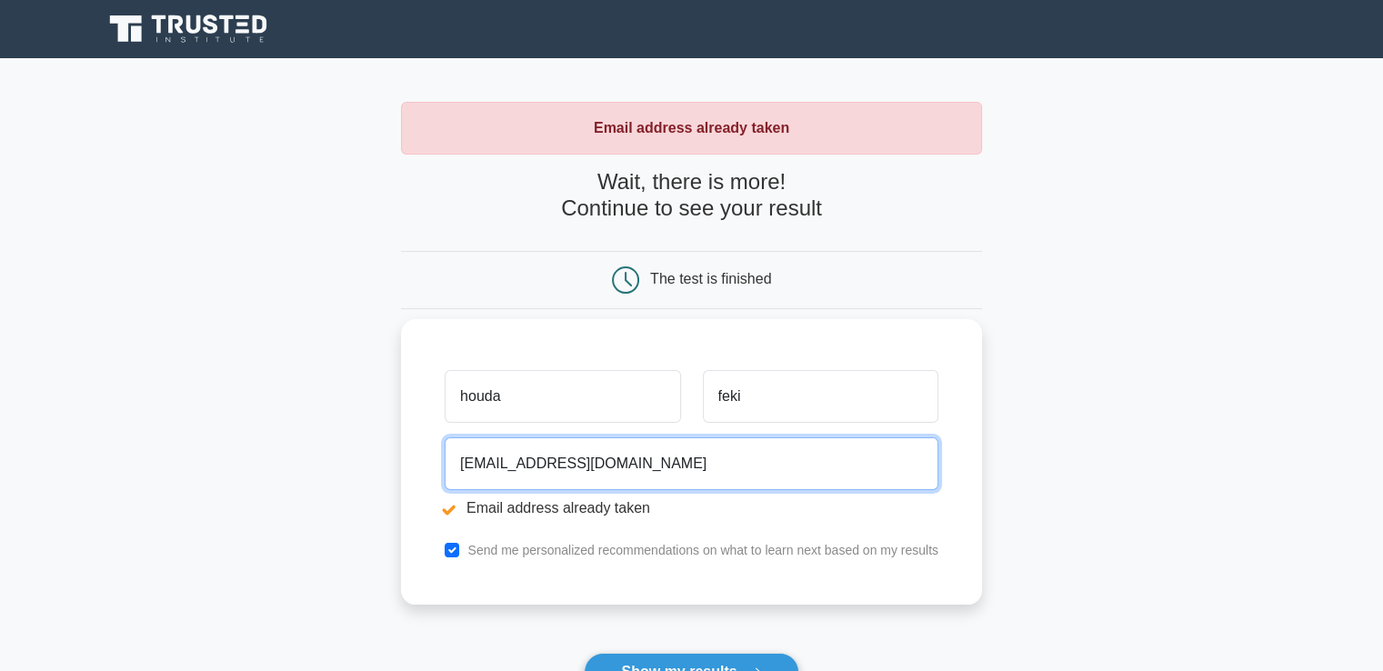
click at [649, 465] on input "[EMAIL_ADDRESS][DOMAIN_NAME]" at bounding box center [692, 463] width 494 height 53
type input "[EMAIL_ADDRESS][DOMAIN_NAME]"
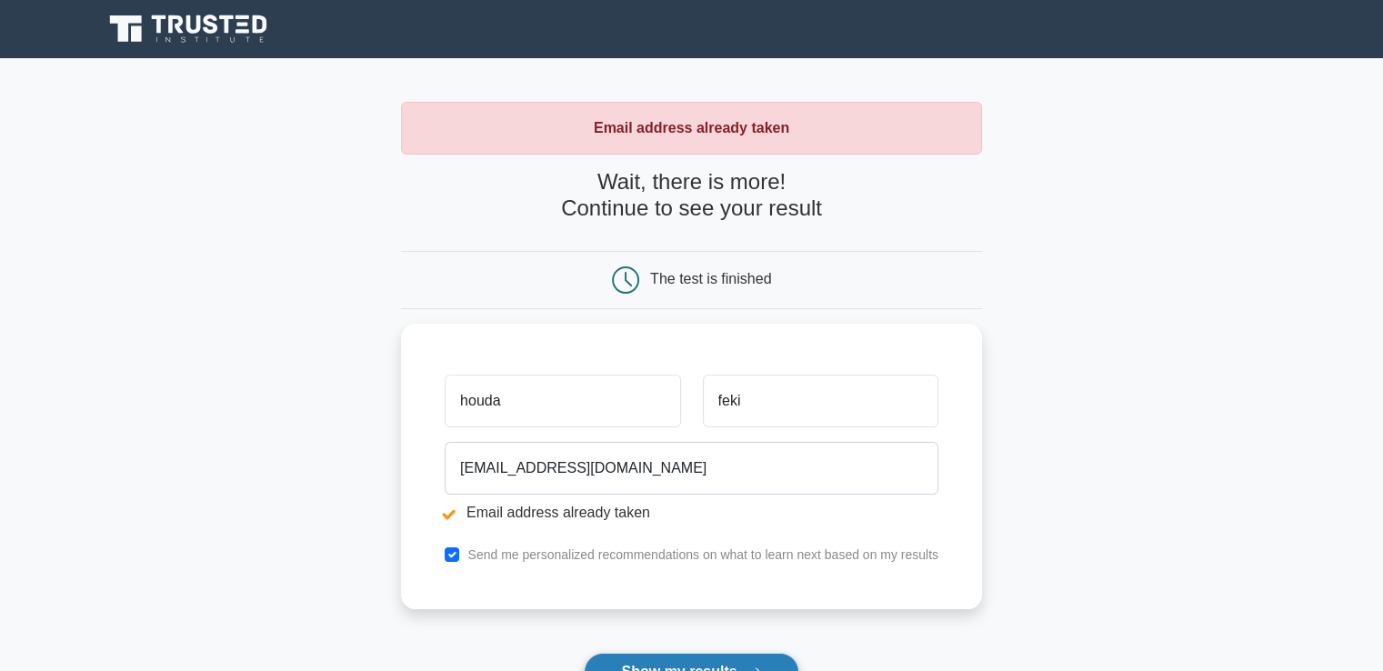
click at [687, 665] on button "Show my results" at bounding box center [691, 672] width 215 height 38
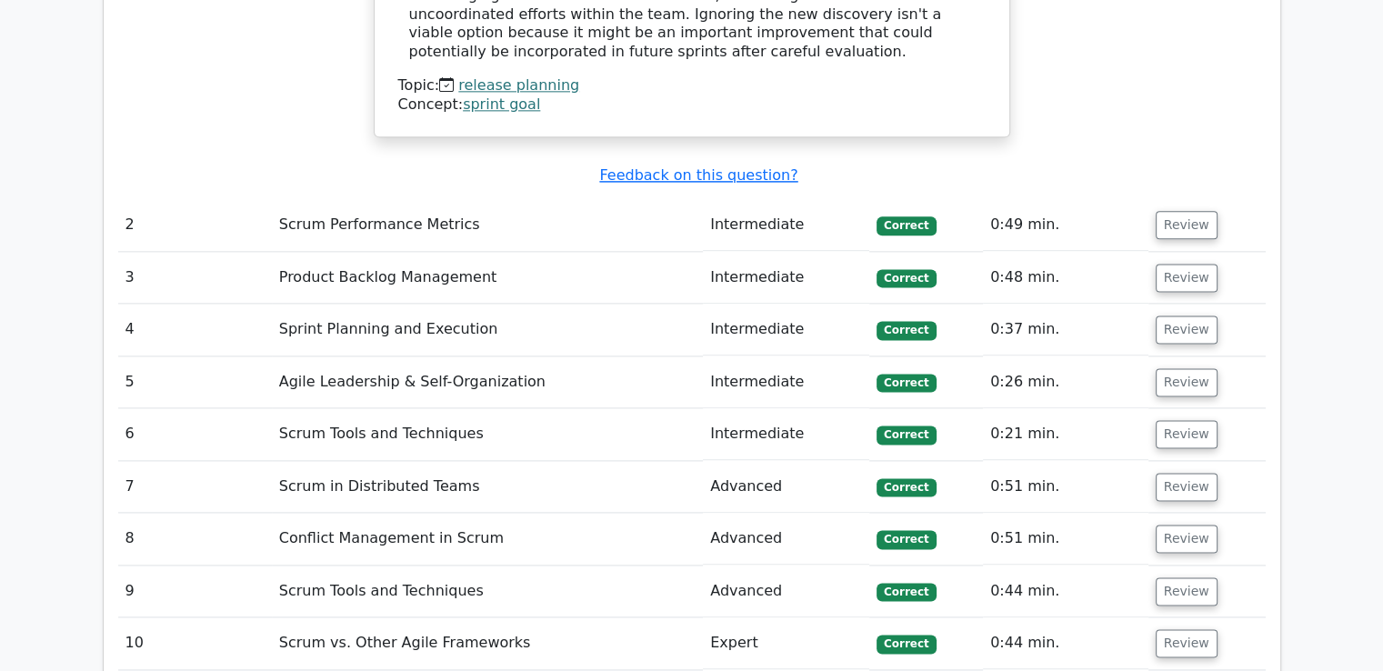
scroll to position [2351, 0]
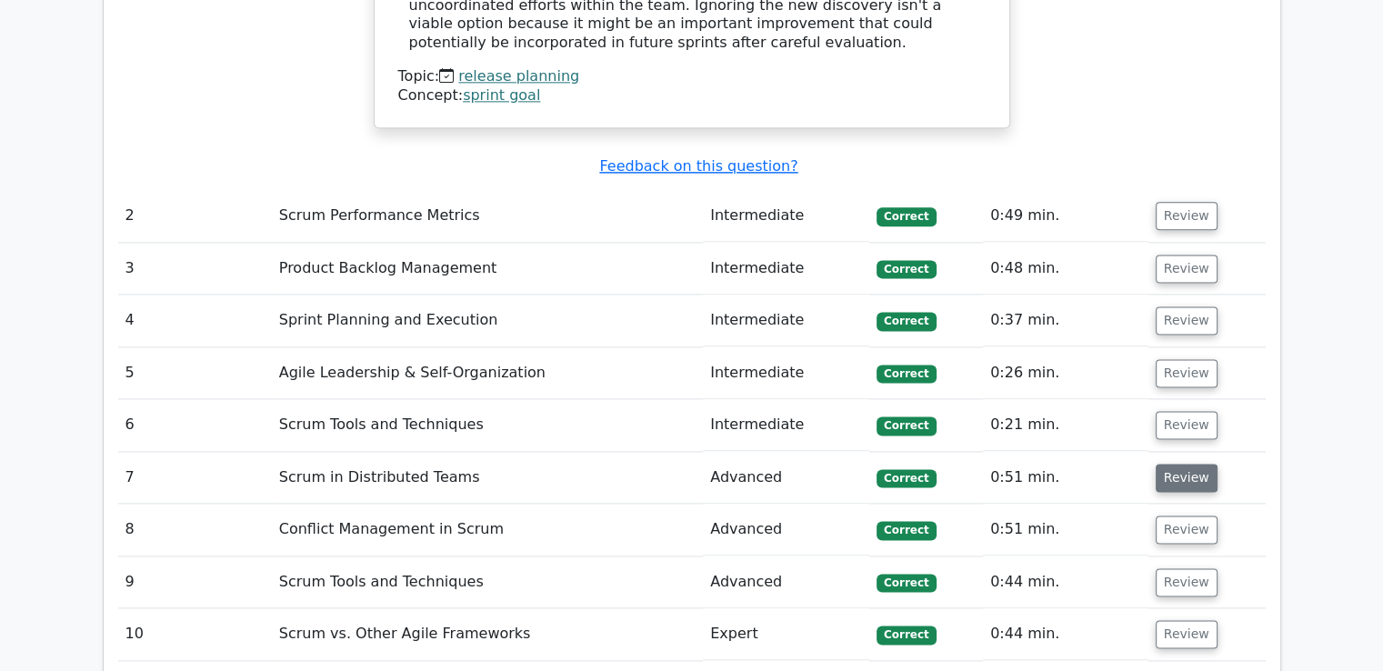
click at [1172, 464] on button "Review" at bounding box center [1186, 478] width 62 height 28
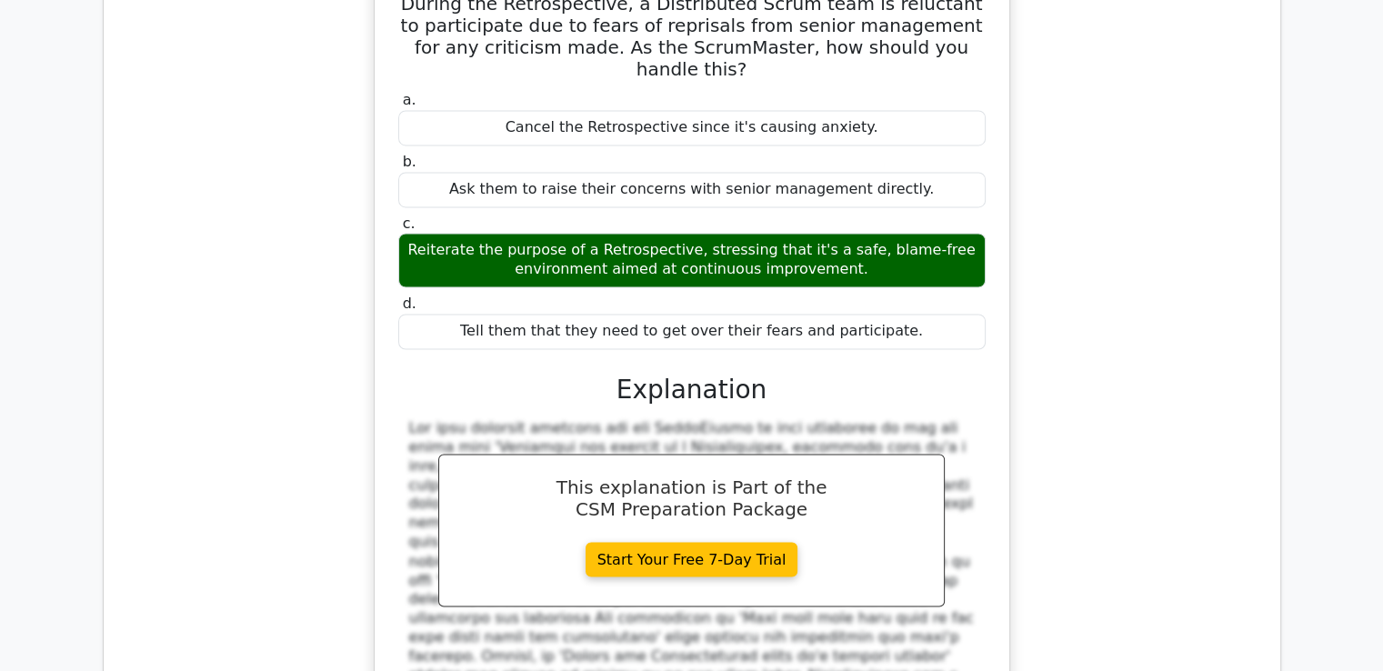
scroll to position [2902, 0]
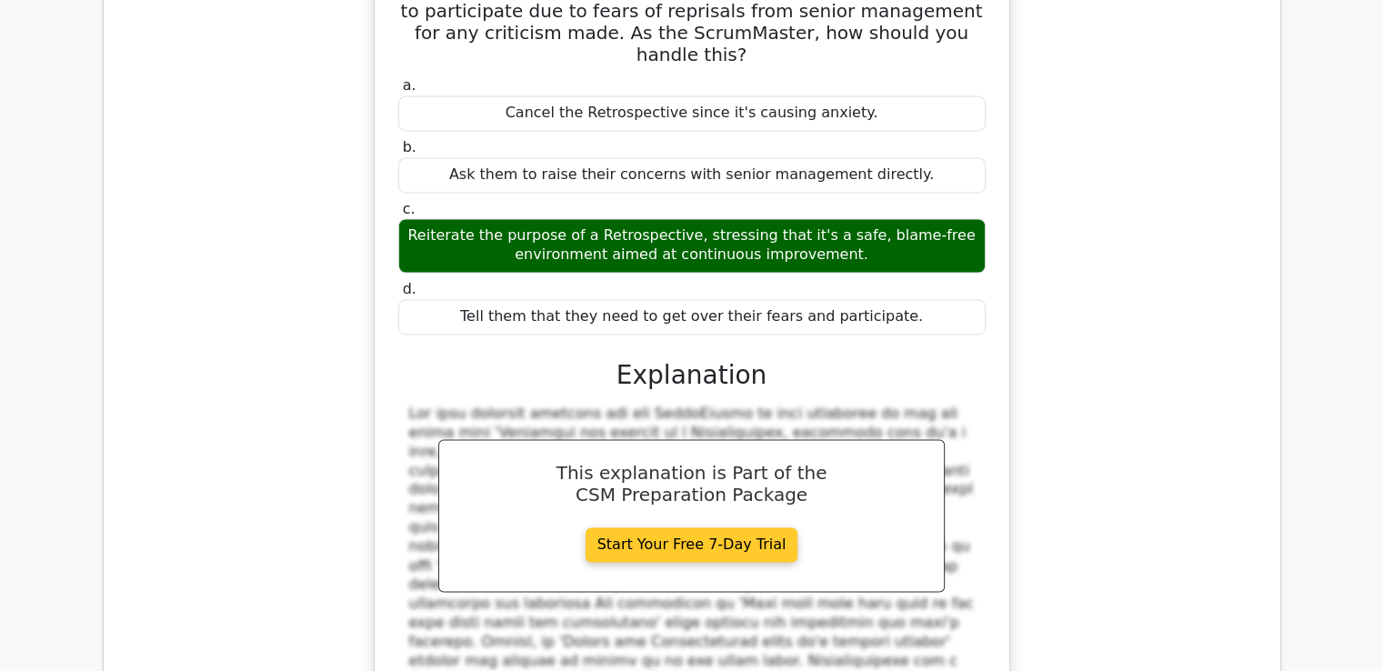
click at [716, 527] on link "Start Your Free 7-Day Trial" at bounding box center [691, 544] width 213 height 35
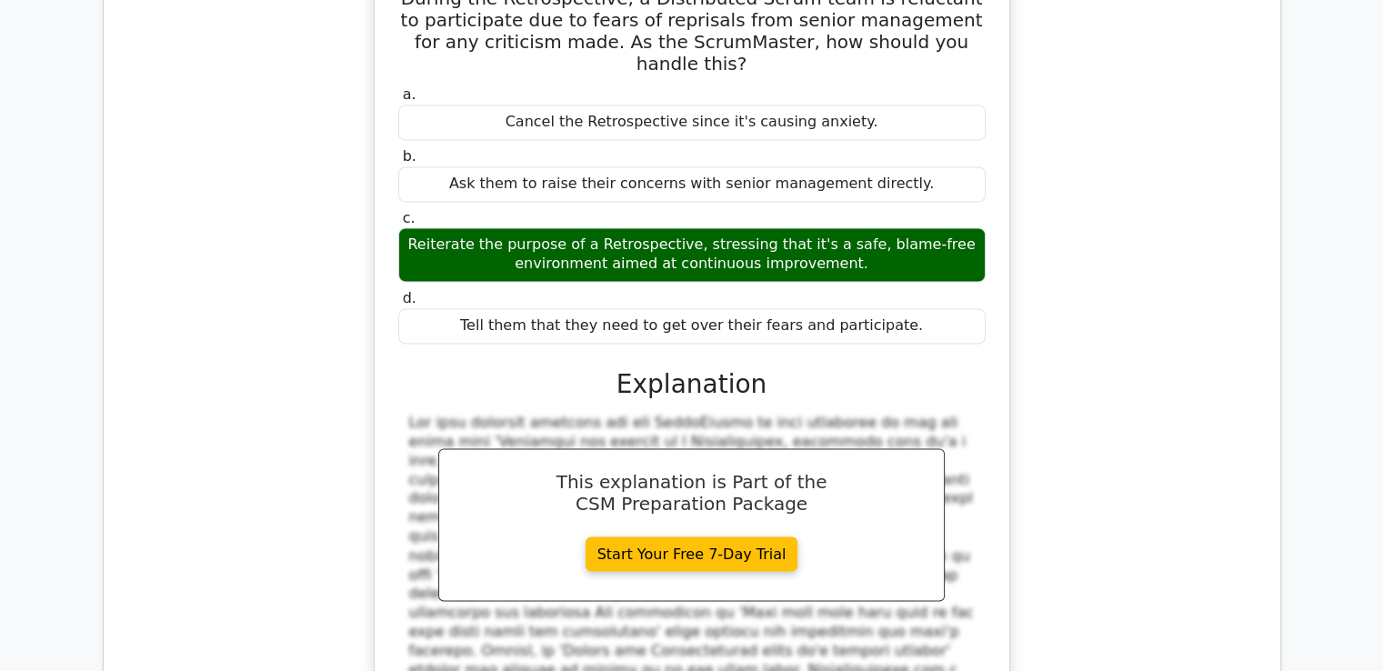
scroll to position [2939, 0]
